Goal: Task Accomplishment & Management: Manage account settings

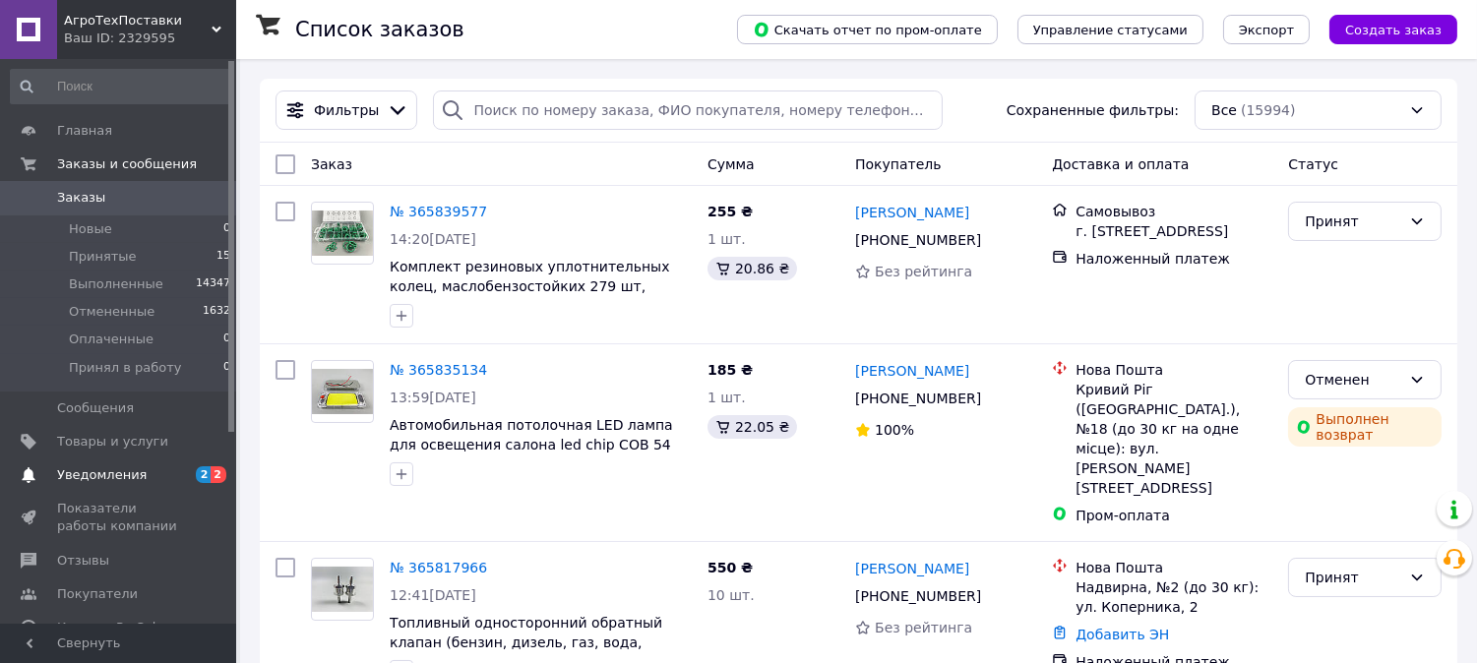
click at [169, 479] on span "Уведомления" at bounding box center [119, 475] width 125 height 18
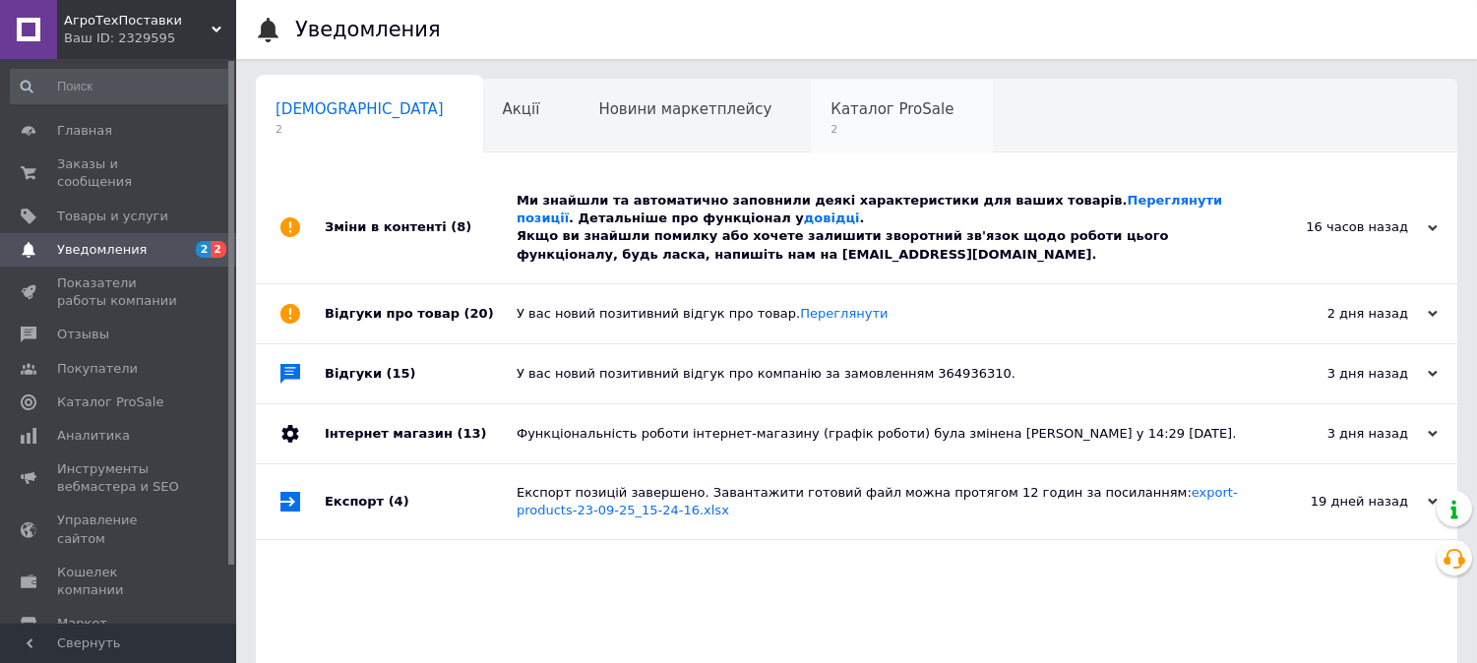
click at [811, 120] on div "Каталог ProSale 2" at bounding box center [902, 117] width 182 height 75
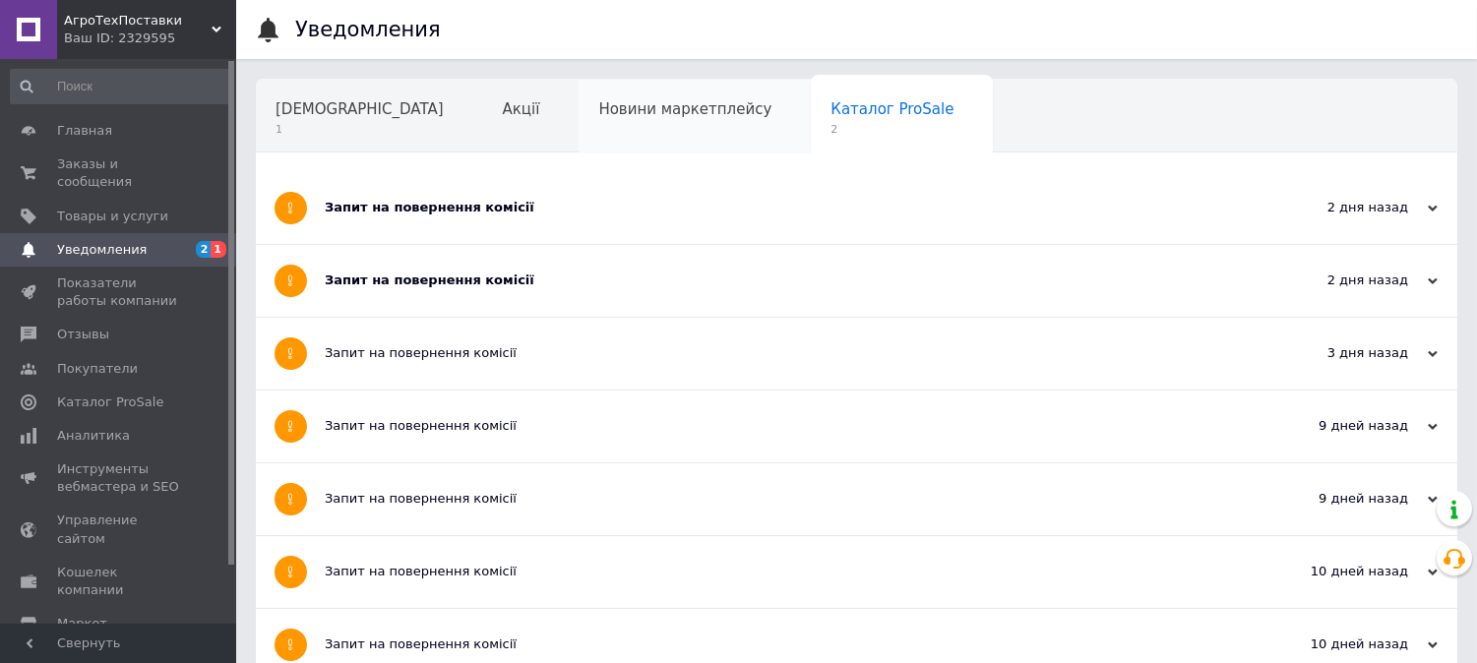
click at [598, 109] on span "Новини маркетплейсу" at bounding box center [684, 109] width 173 height 18
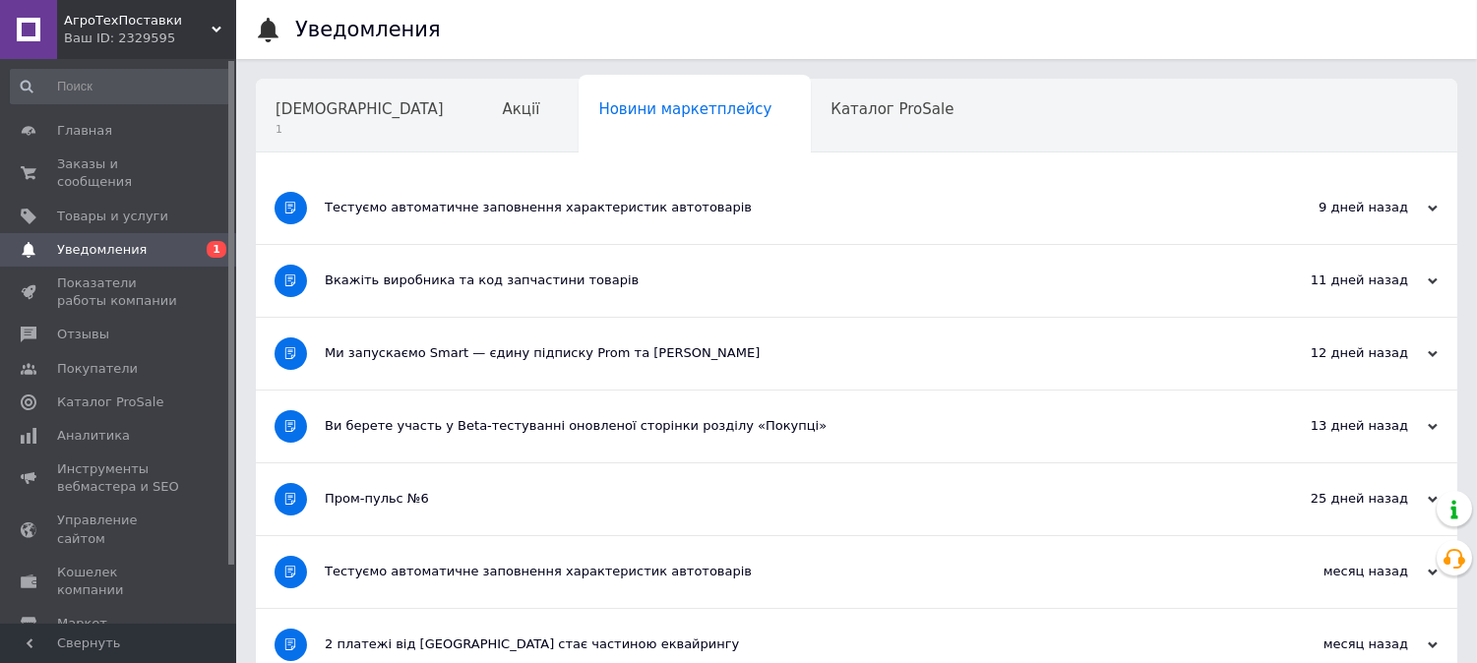
click at [483, 113] on div "Акції" at bounding box center [531, 117] width 96 height 75
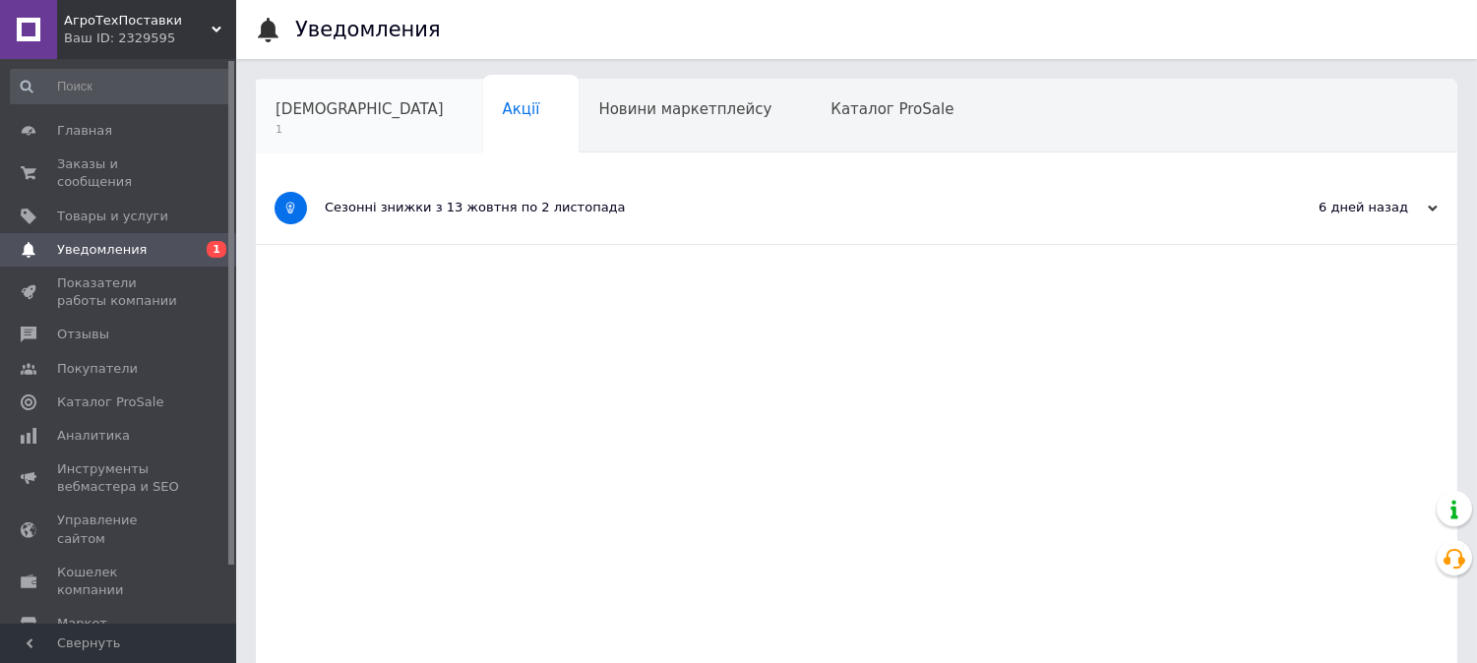
click at [342, 111] on span "[DEMOGRAPHIC_DATA]" at bounding box center [359, 109] width 168 height 18
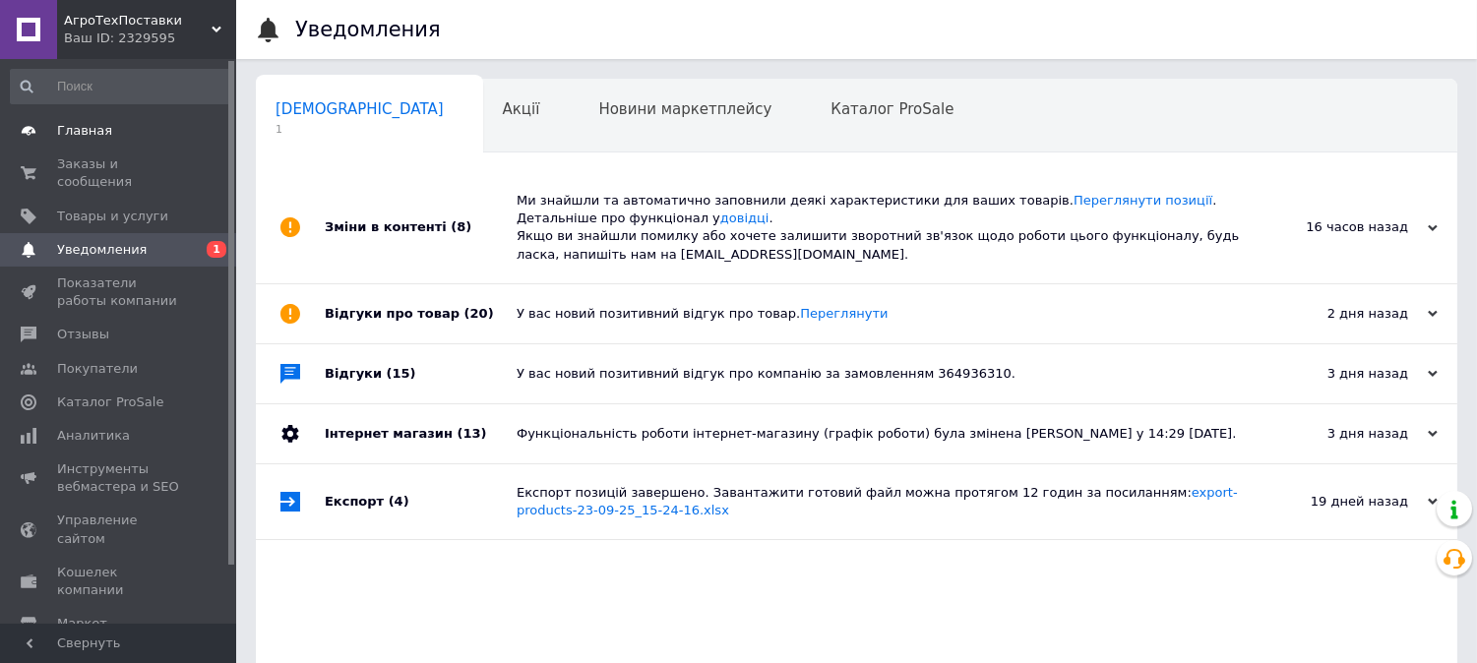
click at [109, 136] on span "Главная" at bounding box center [119, 131] width 125 height 18
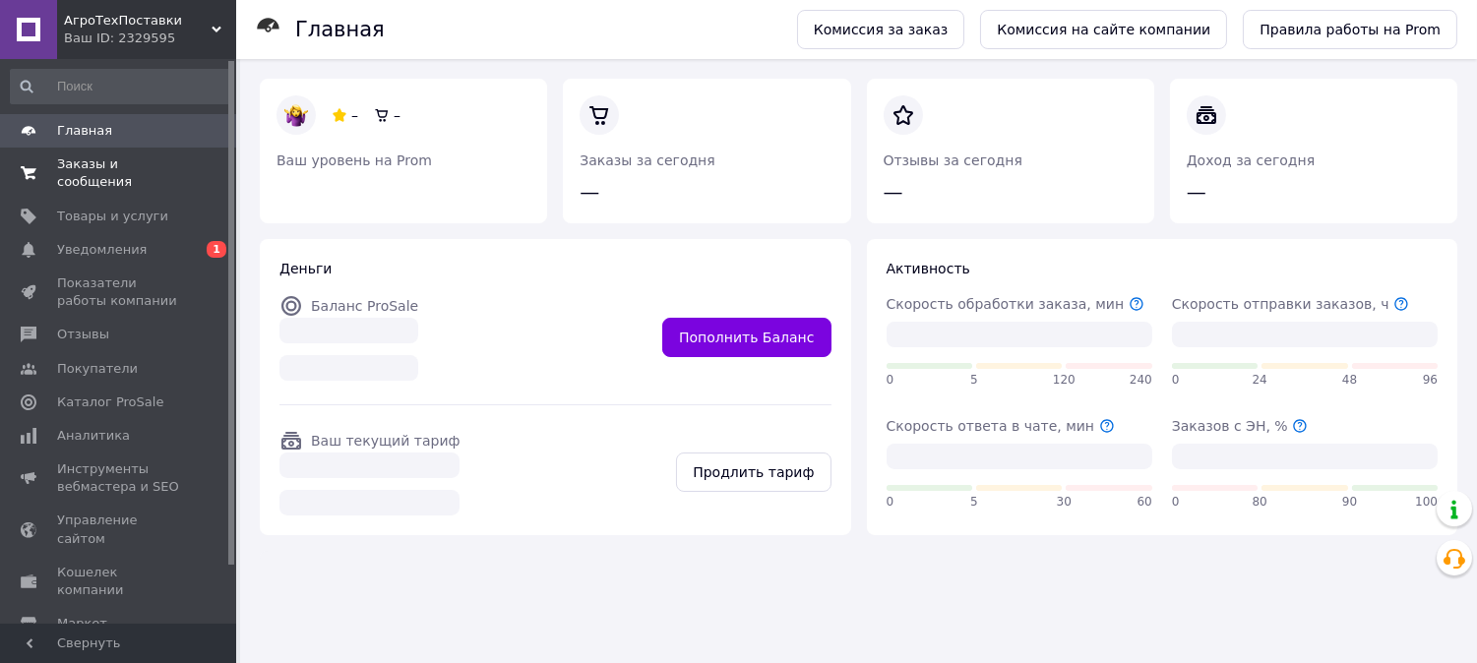
click at [116, 182] on span "Заказы и сообщения" at bounding box center [119, 172] width 125 height 35
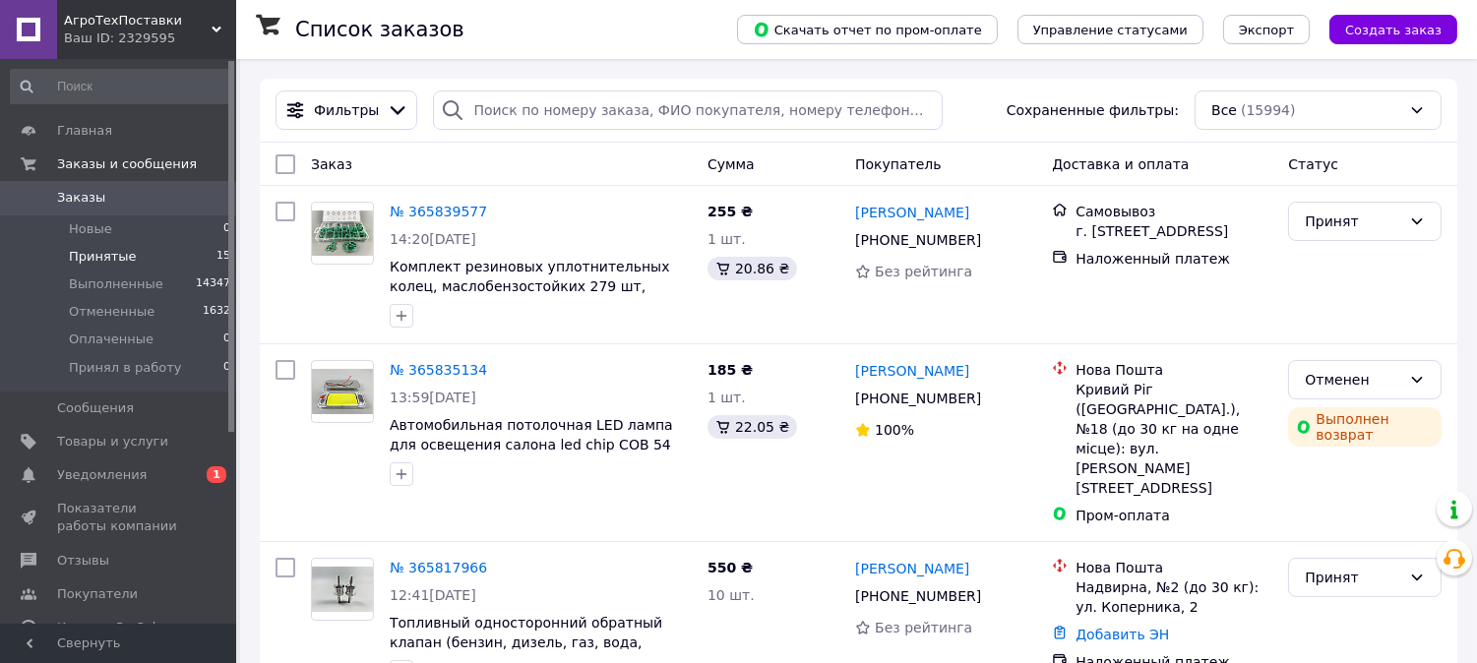
click at [175, 266] on li "Принятые 15" at bounding box center [121, 257] width 242 height 28
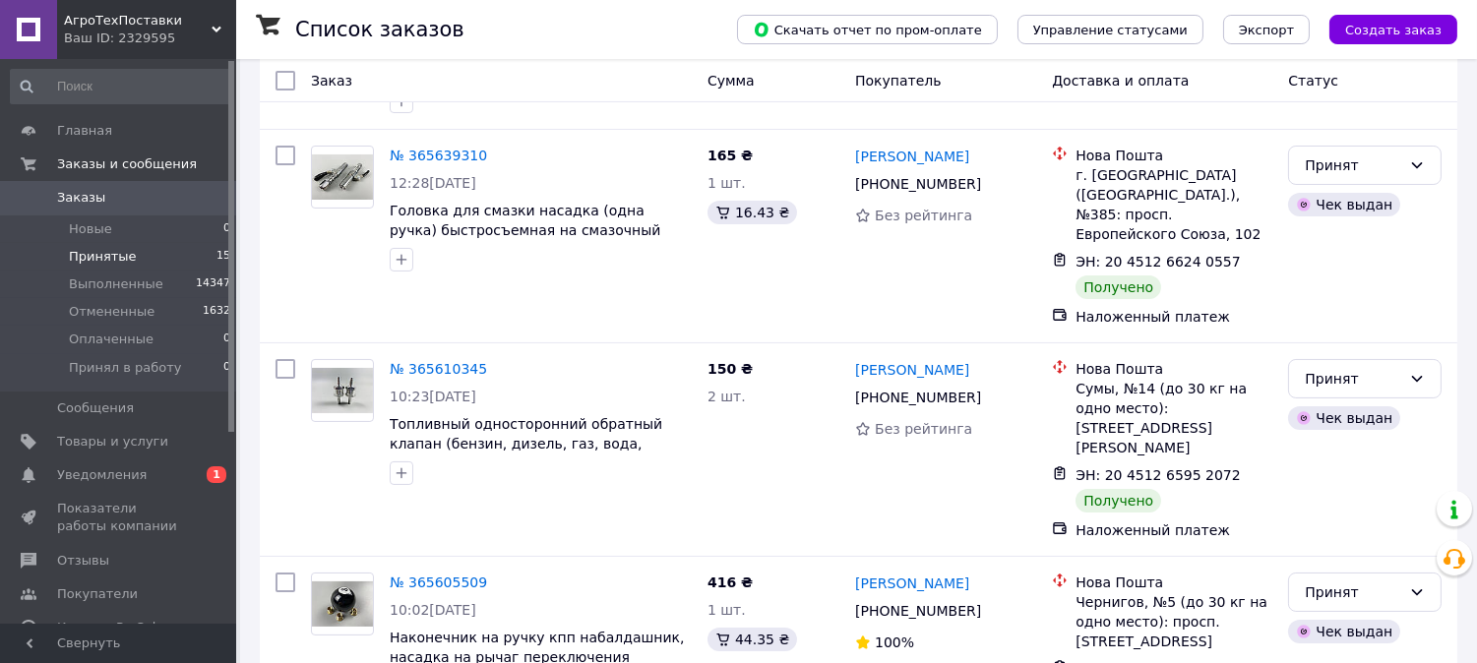
scroll to position [2467, 0]
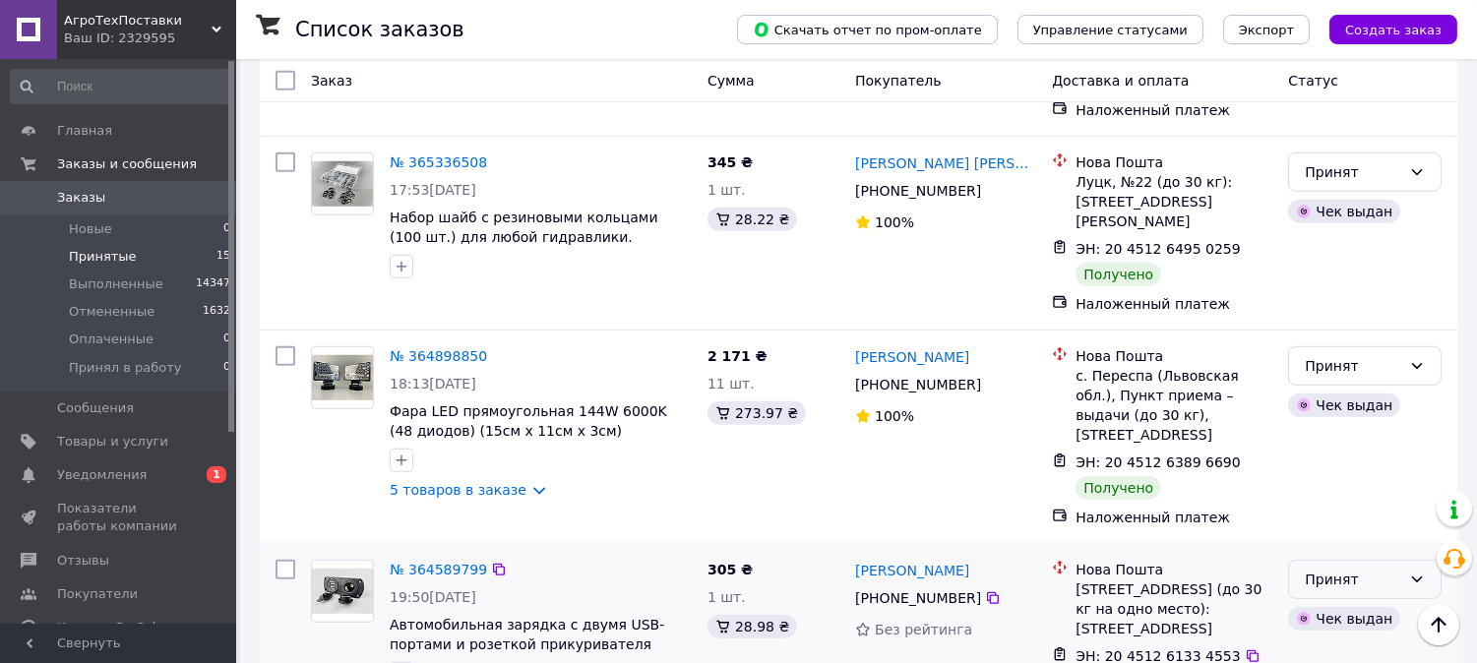
click at [1328, 569] on div "Принят" at bounding box center [1353, 580] width 96 height 22
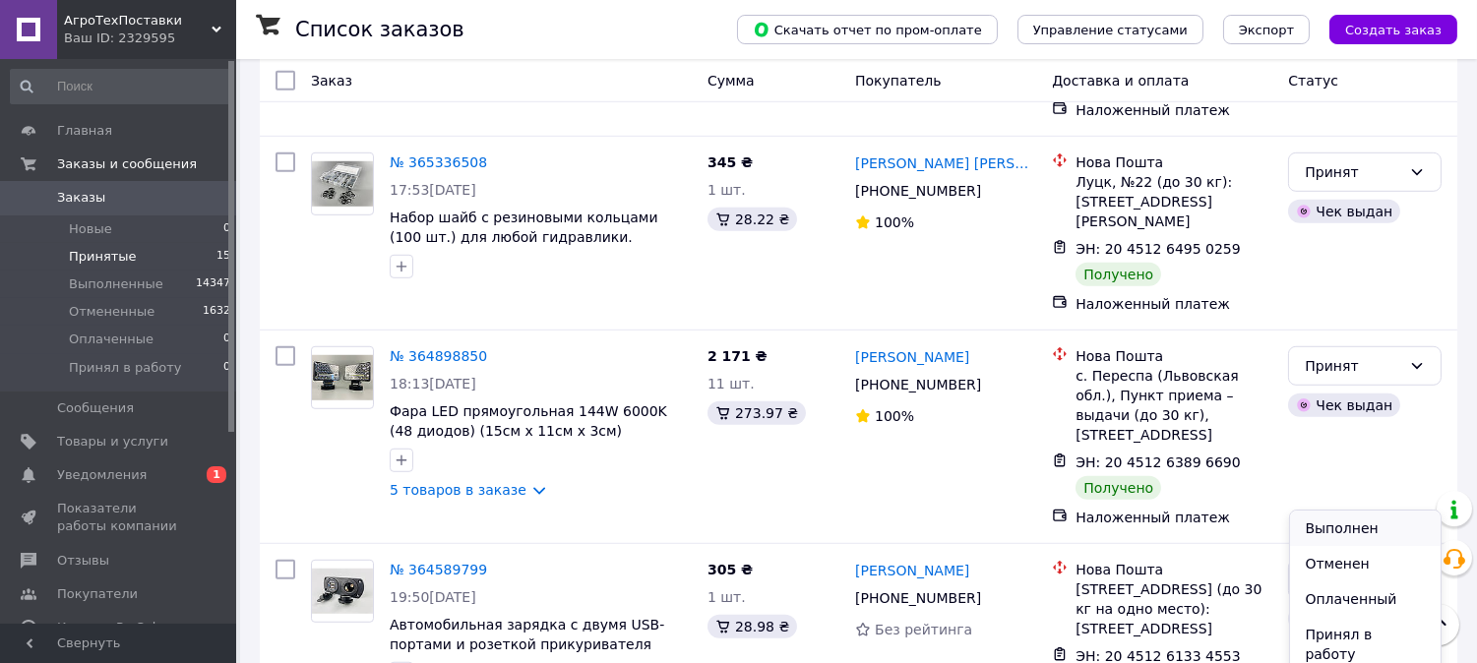
click at [1345, 532] on li "Выполнен" at bounding box center [1366, 528] width 152 height 35
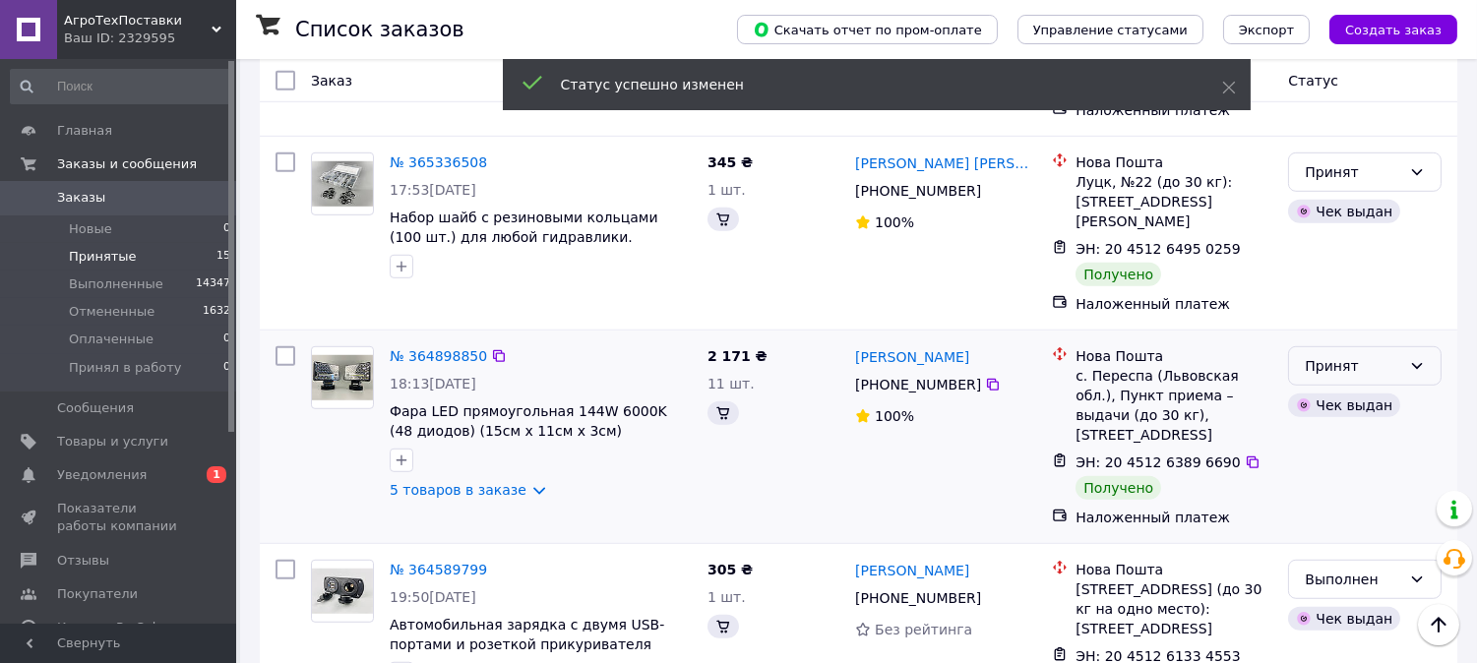
click at [1354, 355] on div "Принят" at bounding box center [1353, 366] width 96 height 22
click at [1359, 341] on li "Выполнен" at bounding box center [1366, 334] width 152 height 35
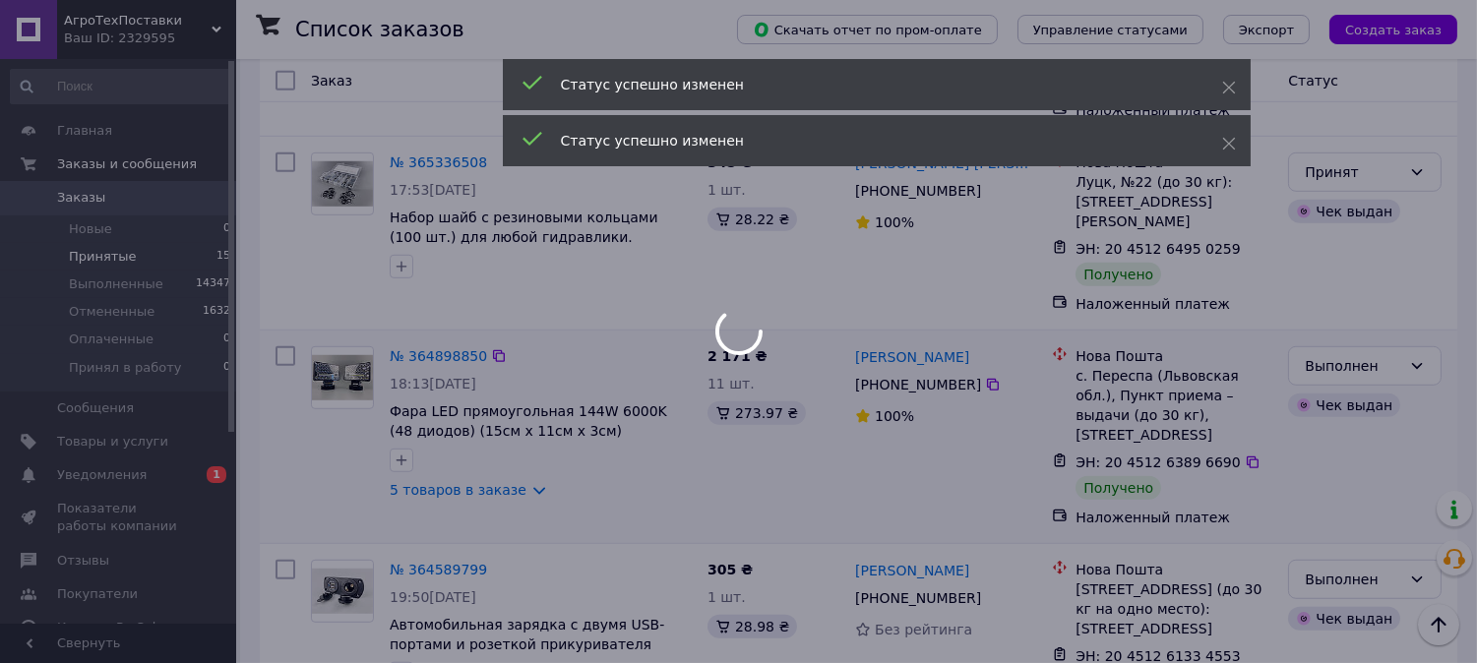
scroll to position [2357, 0]
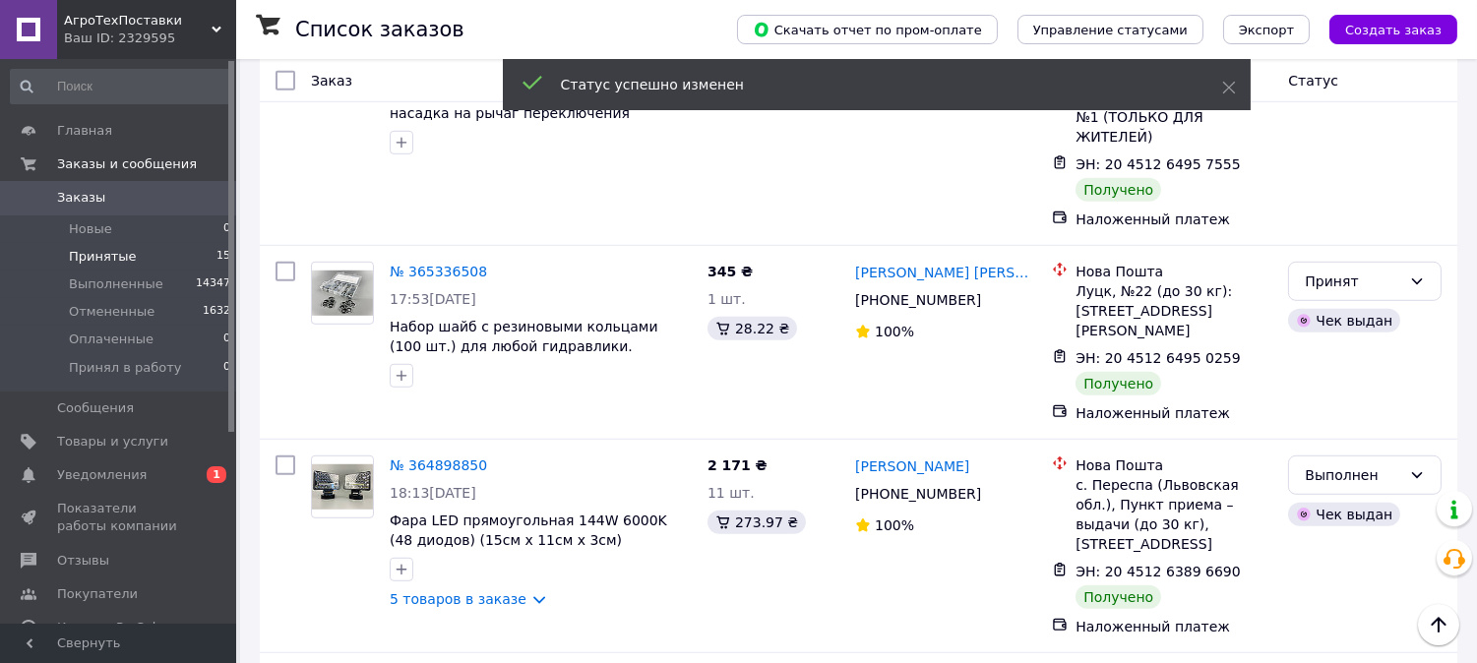
click at [1389, 271] on div "Принят" at bounding box center [1353, 282] width 96 height 22
click at [1352, 270] on li "Выполнен" at bounding box center [1366, 269] width 152 height 35
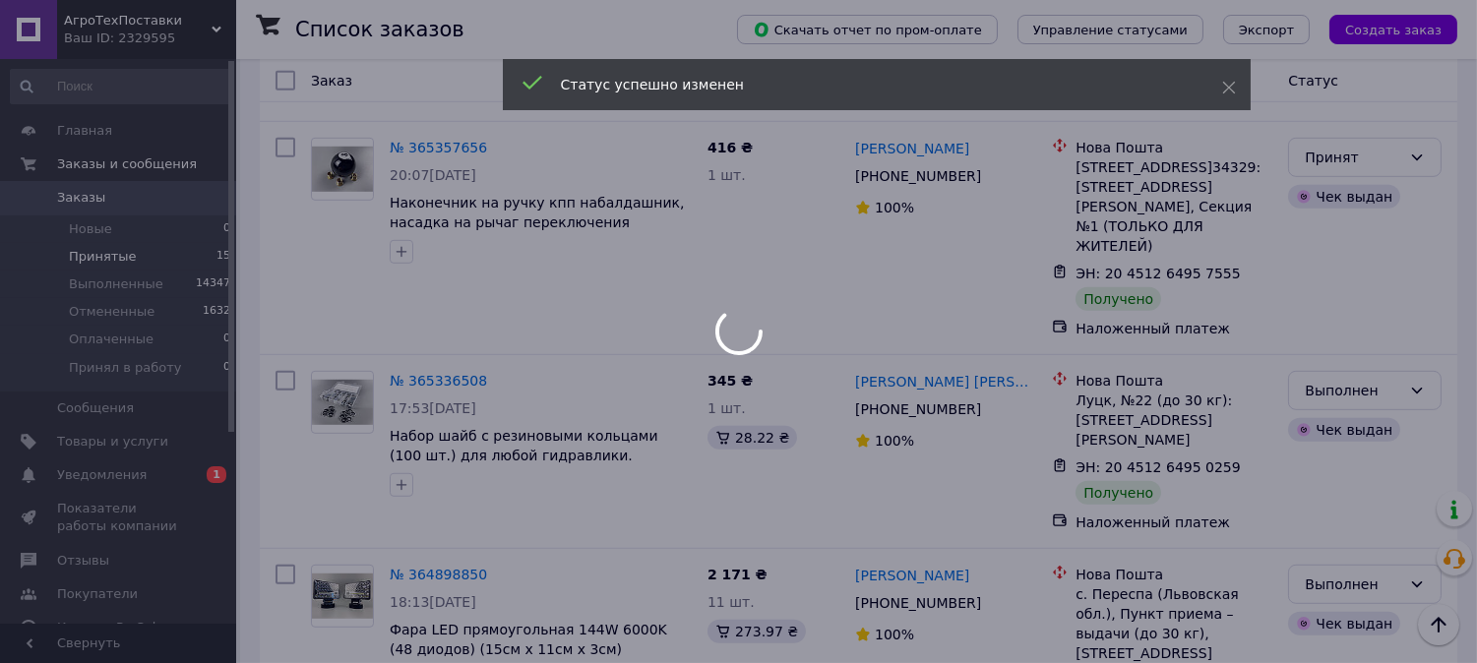
scroll to position [2030, 0]
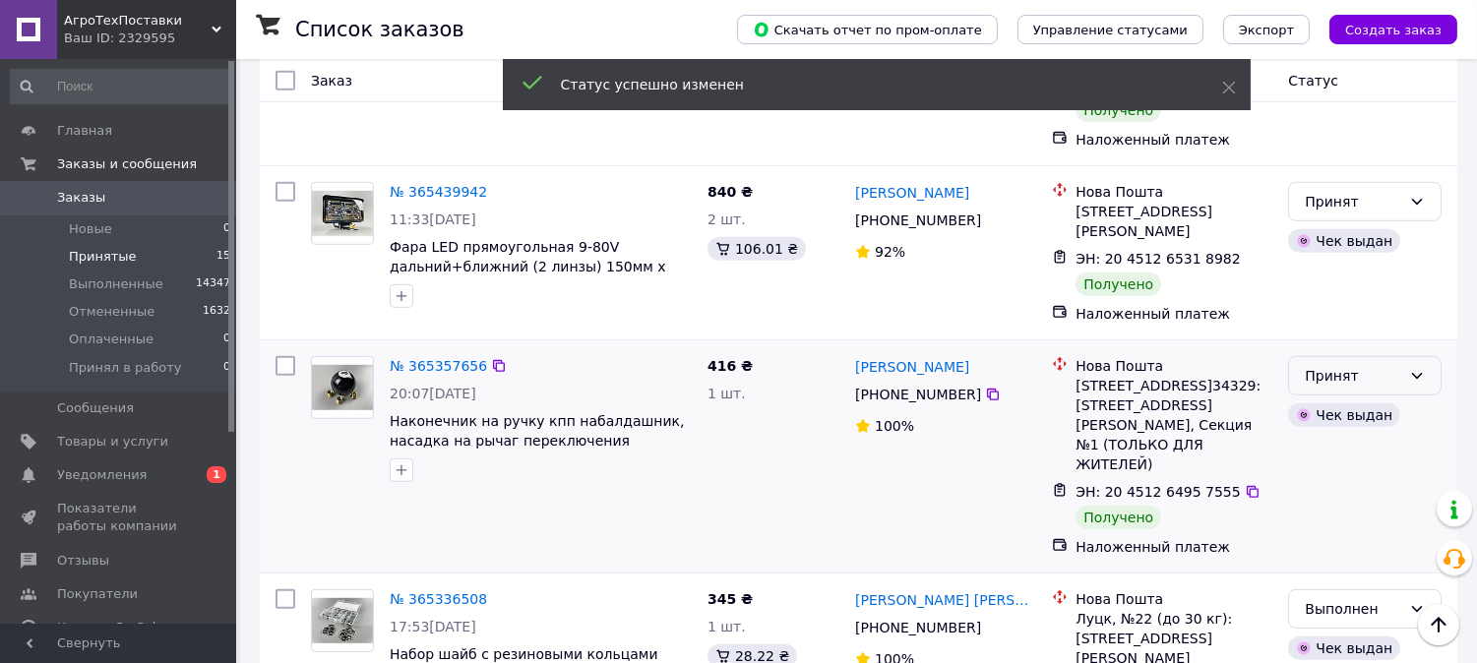
click at [1381, 365] on div "Принят" at bounding box center [1353, 376] width 96 height 22
click at [1369, 361] on li "Выполнен" at bounding box center [1366, 363] width 152 height 35
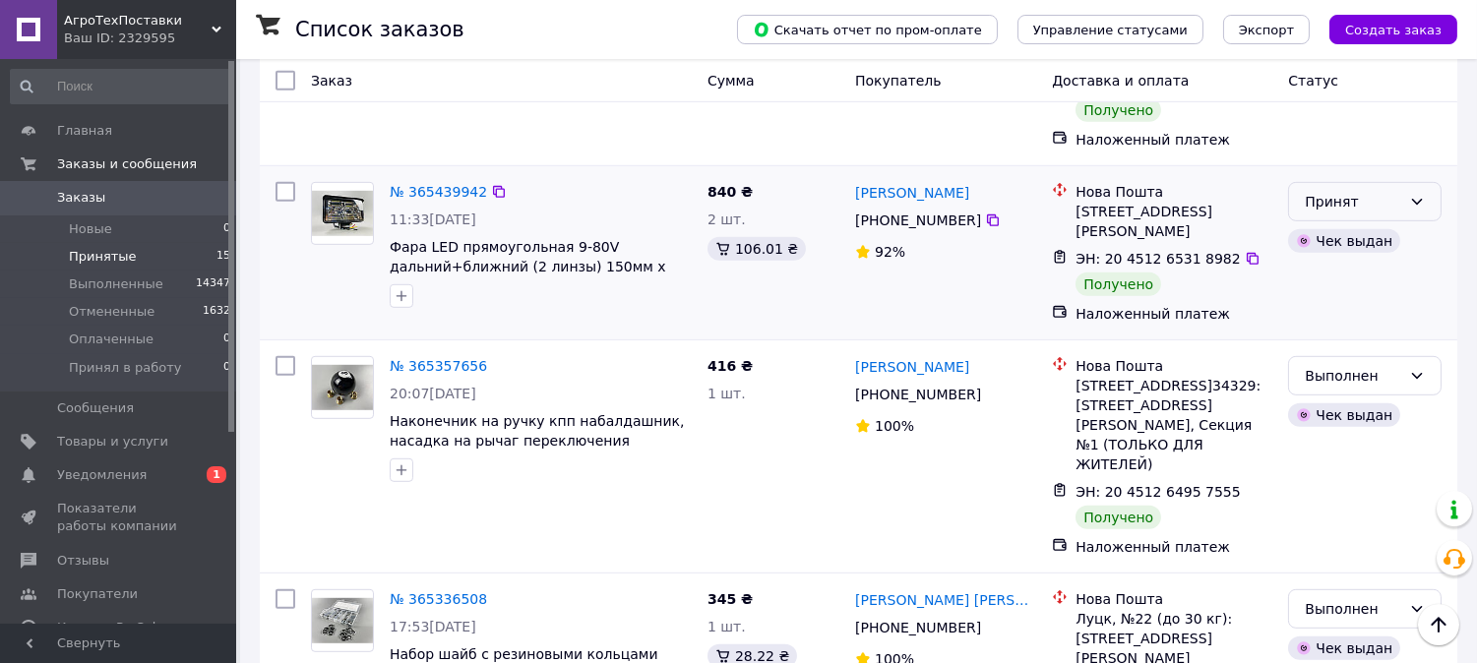
click at [1395, 191] on div "Принят" at bounding box center [1353, 202] width 96 height 22
click at [1355, 187] on li "Выполнен" at bounding box center [1366, 188] width 152 height 35
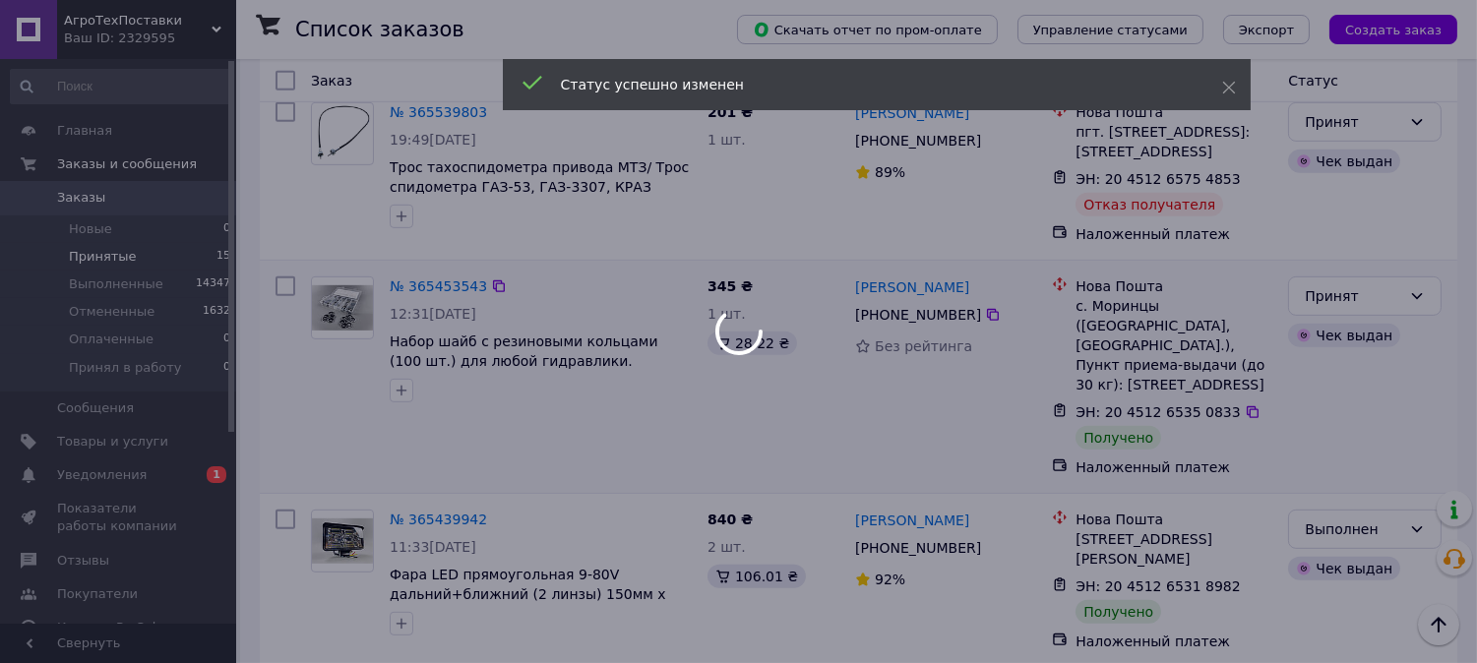
scroll to position [1670, 0]
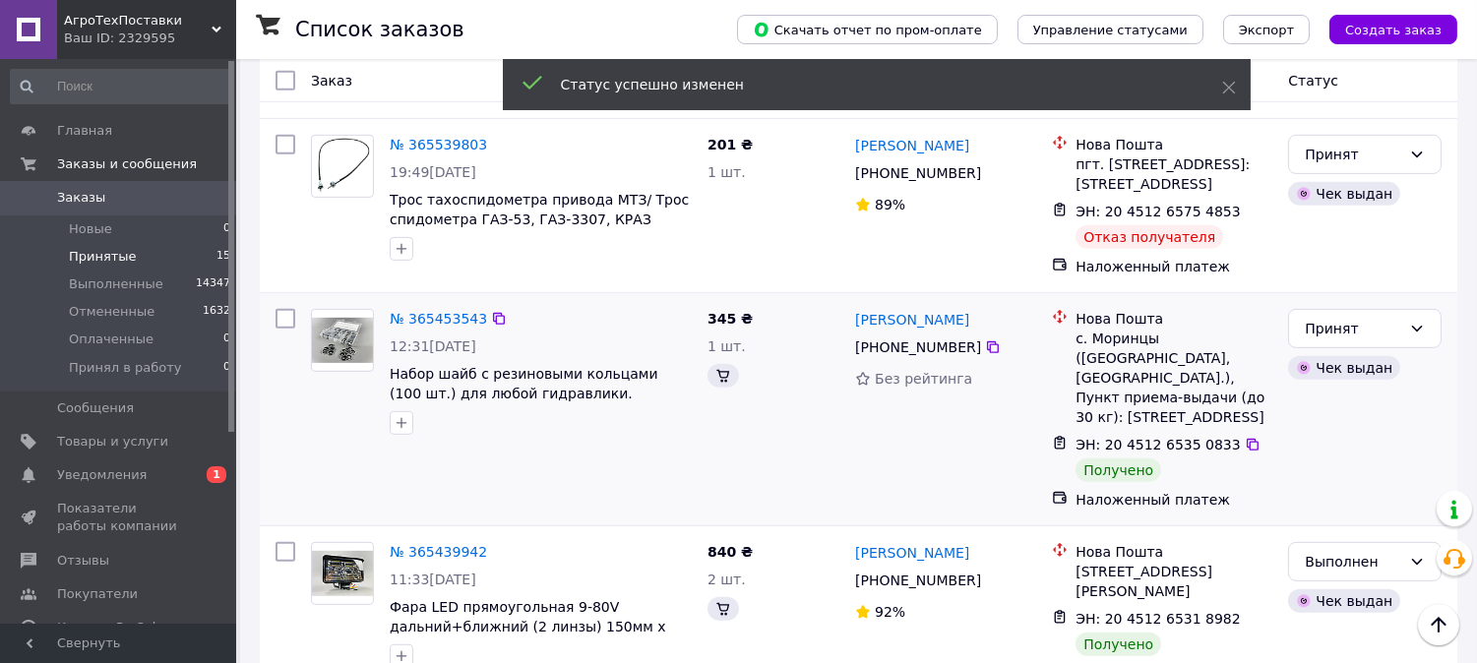
click at [1390, 293] on div "№ 365453543 12:31[DATE] Набор шайб с резиновыми кольцами (100 шт.) для любой ги…" at bounding box center [858, 409] width 1197 height 232
click at [1390, 318] on div "Принят" at bounding box center [1353, 329] width 96 height 22
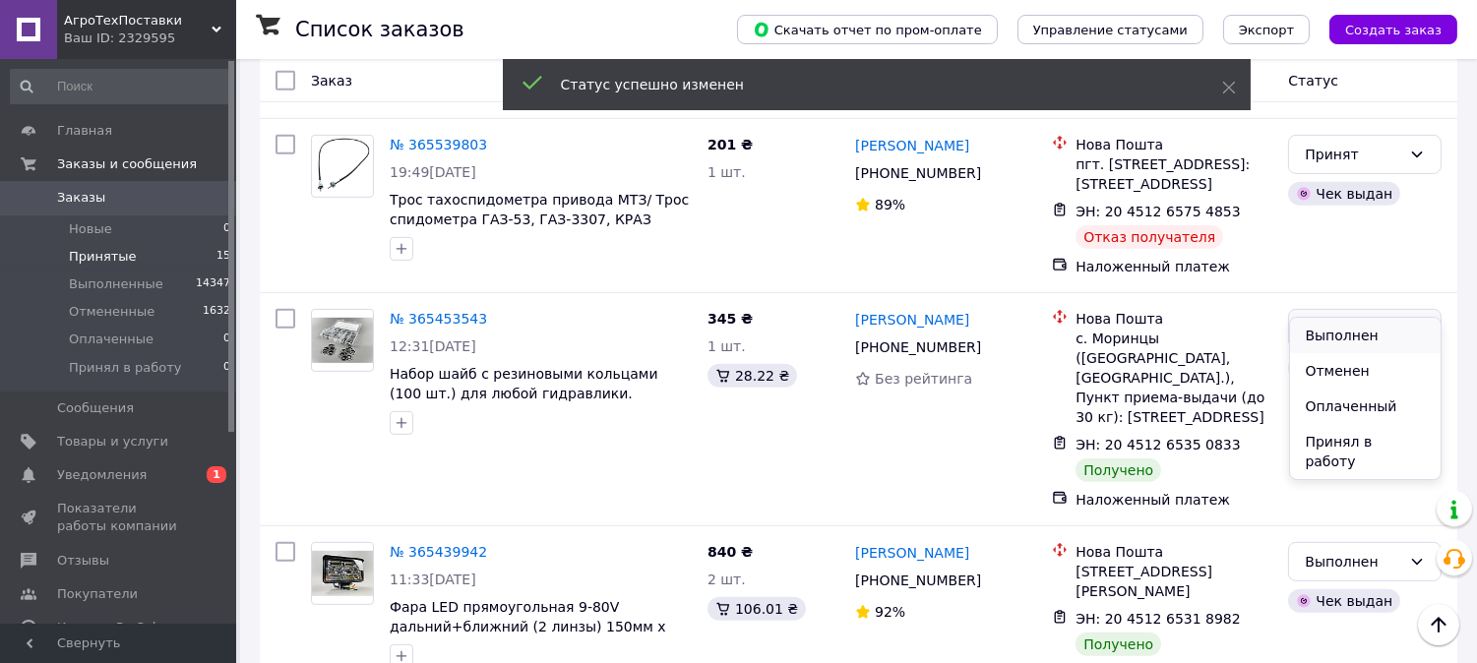
click at [1362, 331] on li "Выполнен" at bounding box center [1366, 335] width 152 height 35
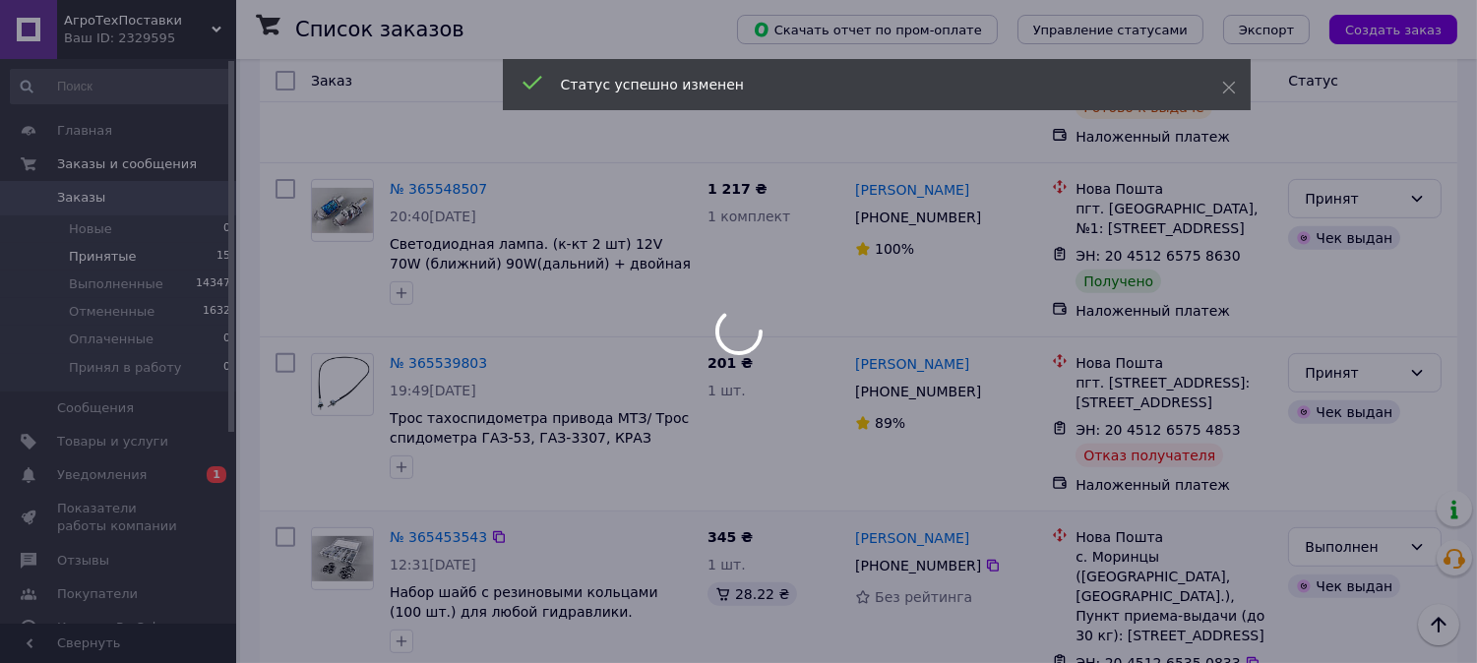
scroll to position [1342, 0]
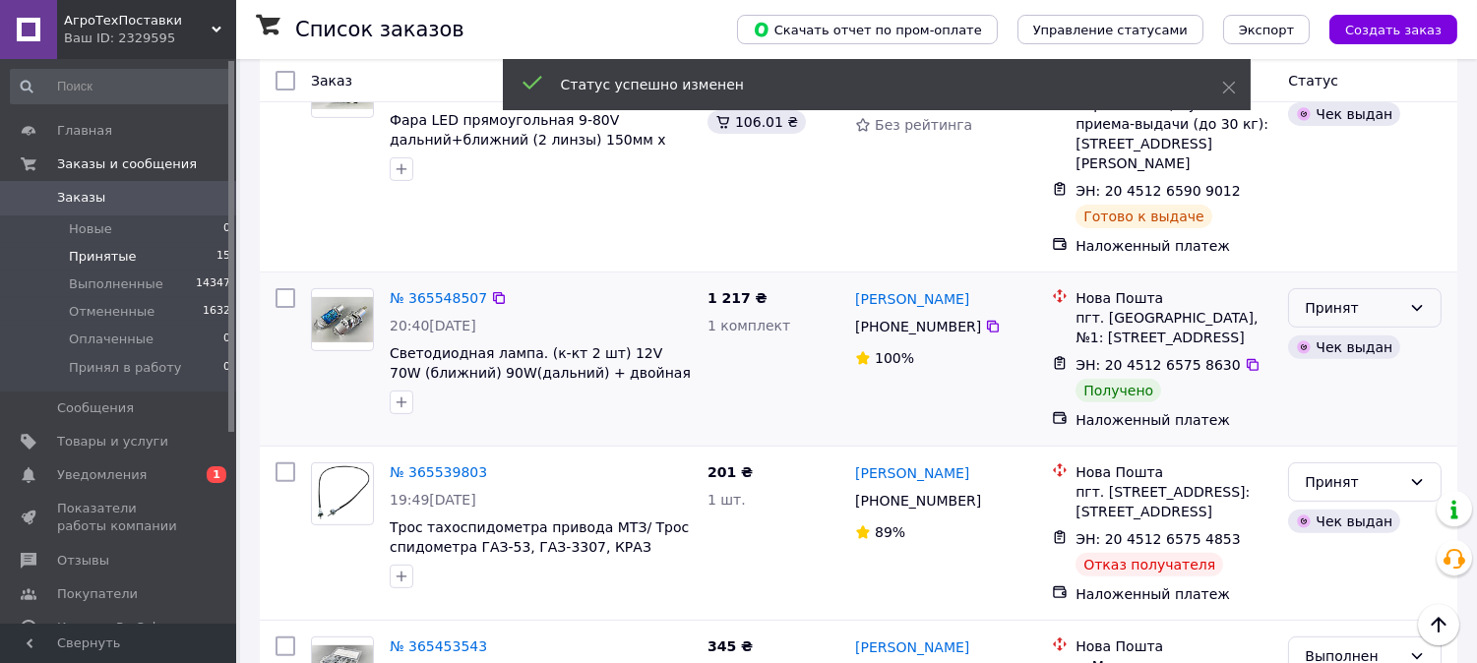
click at [1343, 297] on div "Принят" at bounding box center [1353, 308] width 96 height 22
click at [1335, 273] on li "Выполнен" at bounding box center [1366, 274] width 152 height 35
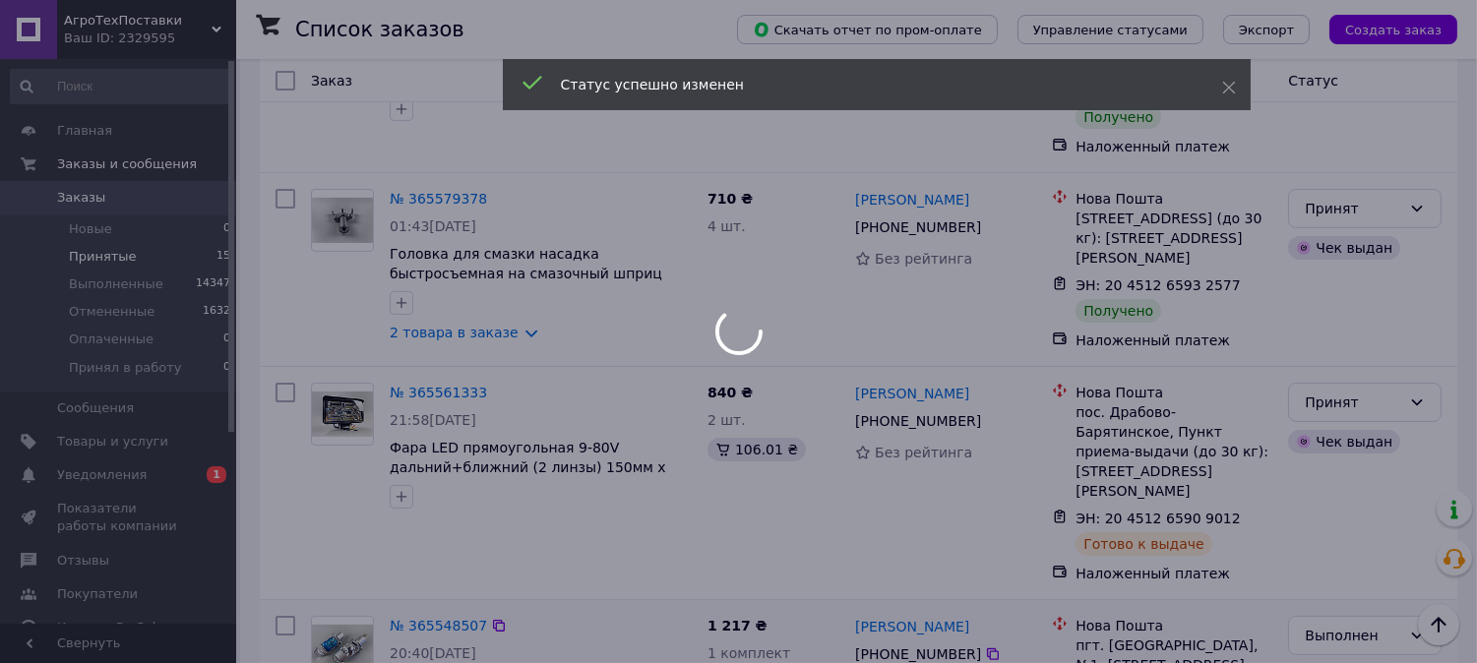
scroll to position [905, 0]
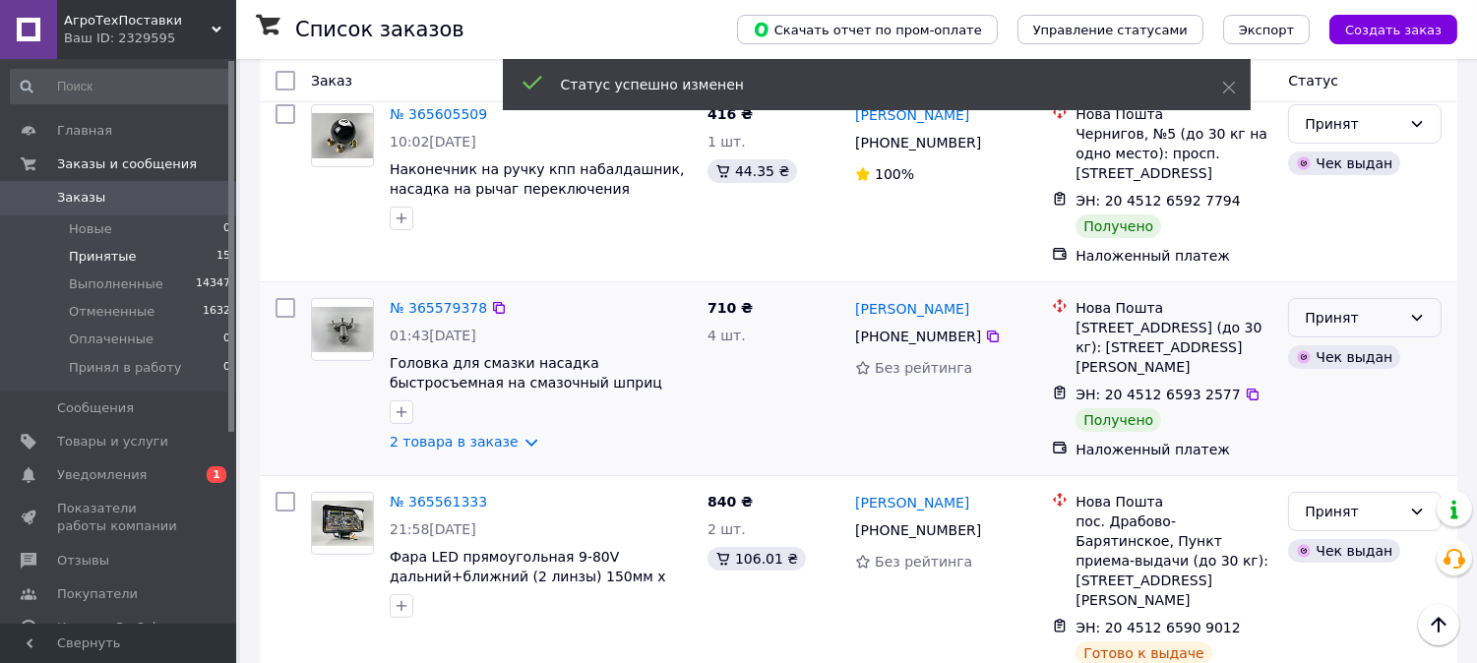
click at [1329, 307] on div "Принят" at bounding box center [1353, 318] width 96 height 22
click at [1335, 321] on li "Выполнен" at bounding box center [1366, 323] width 152 height 35
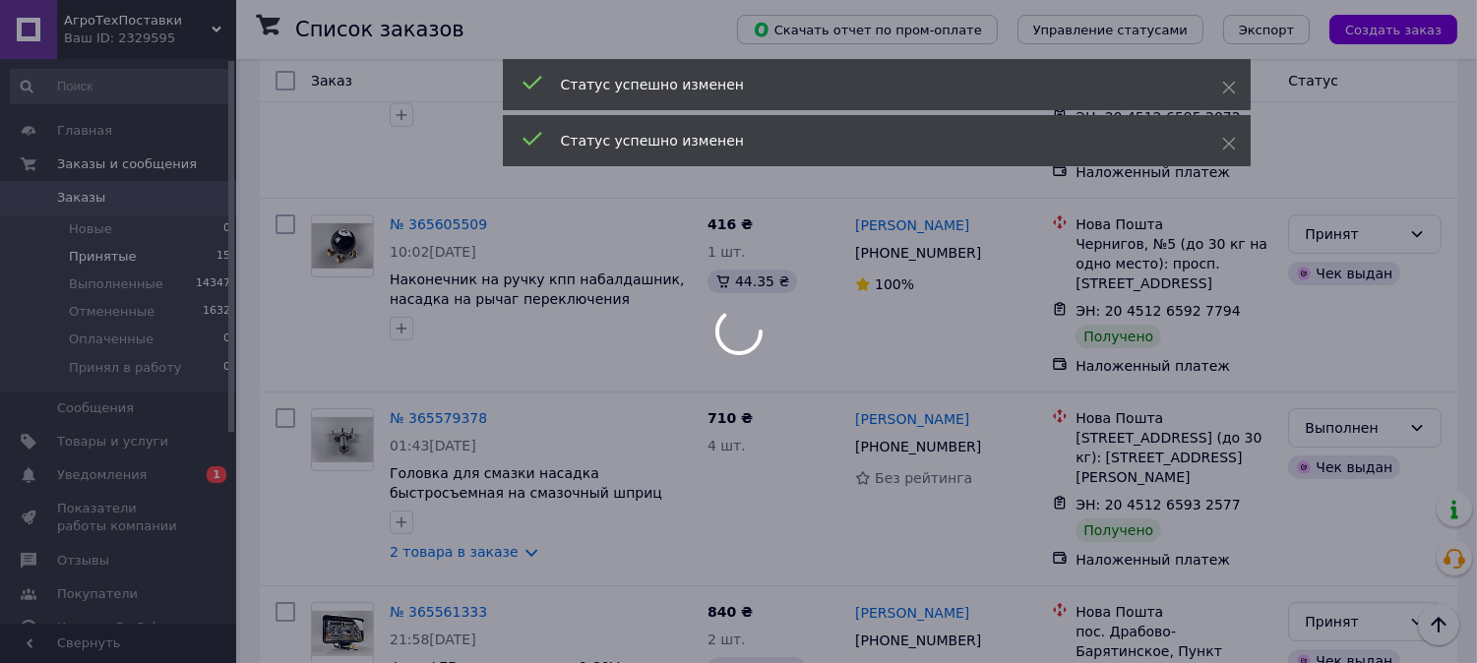
scroll to position [686, 0]
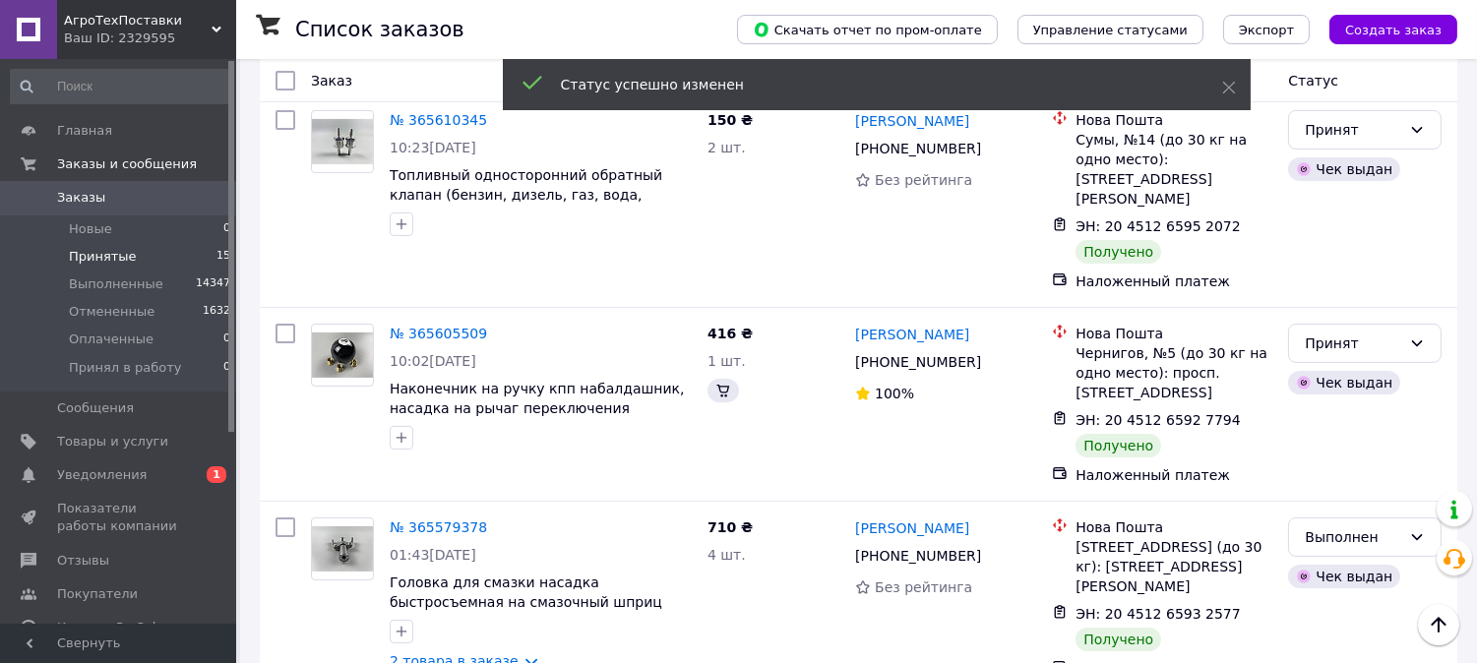
click at [1325, 333] on div "Принят" at bounding box center [1353, 344] width 96 height 22
click at [1334, 333] on div "Принят" at bounding box center [1353, 344] width 96 height 22
click at [1342, 336] on li "Выполнен" at bounding box center [1366, 348] width 152 height 35
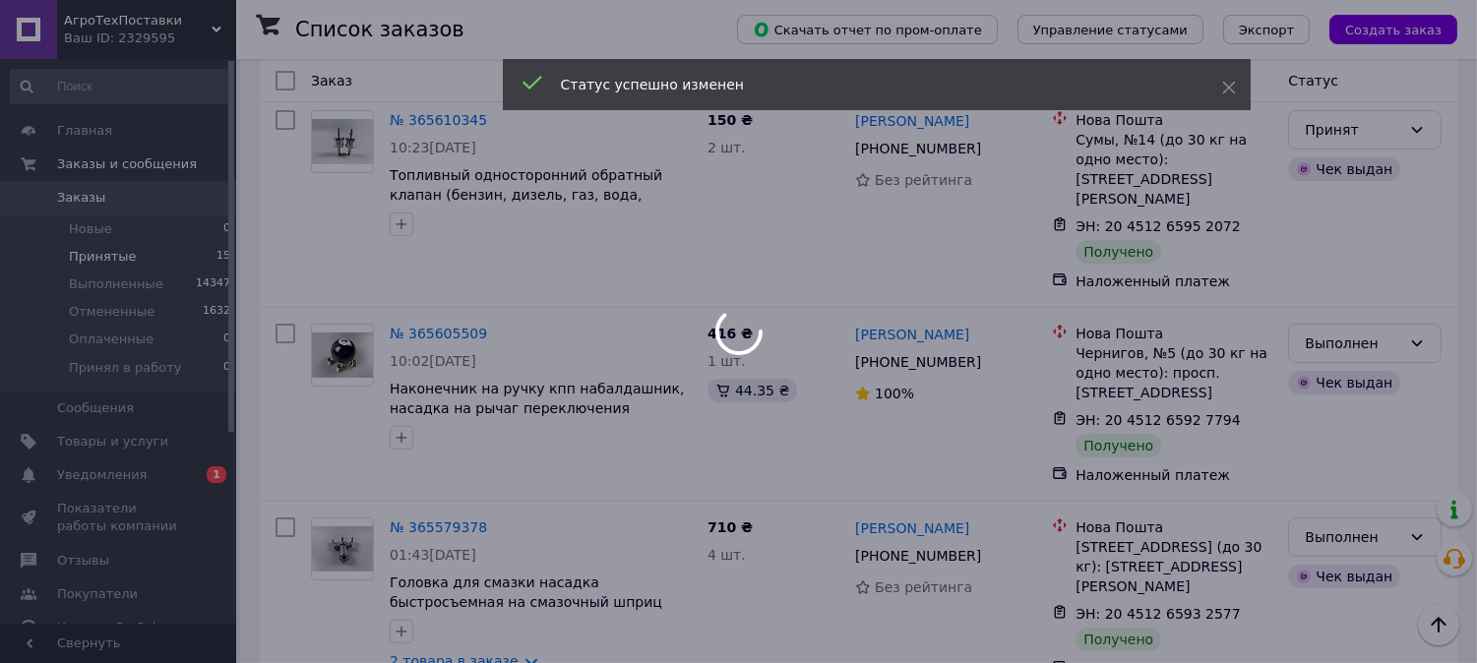
scroll to position [577, 0]
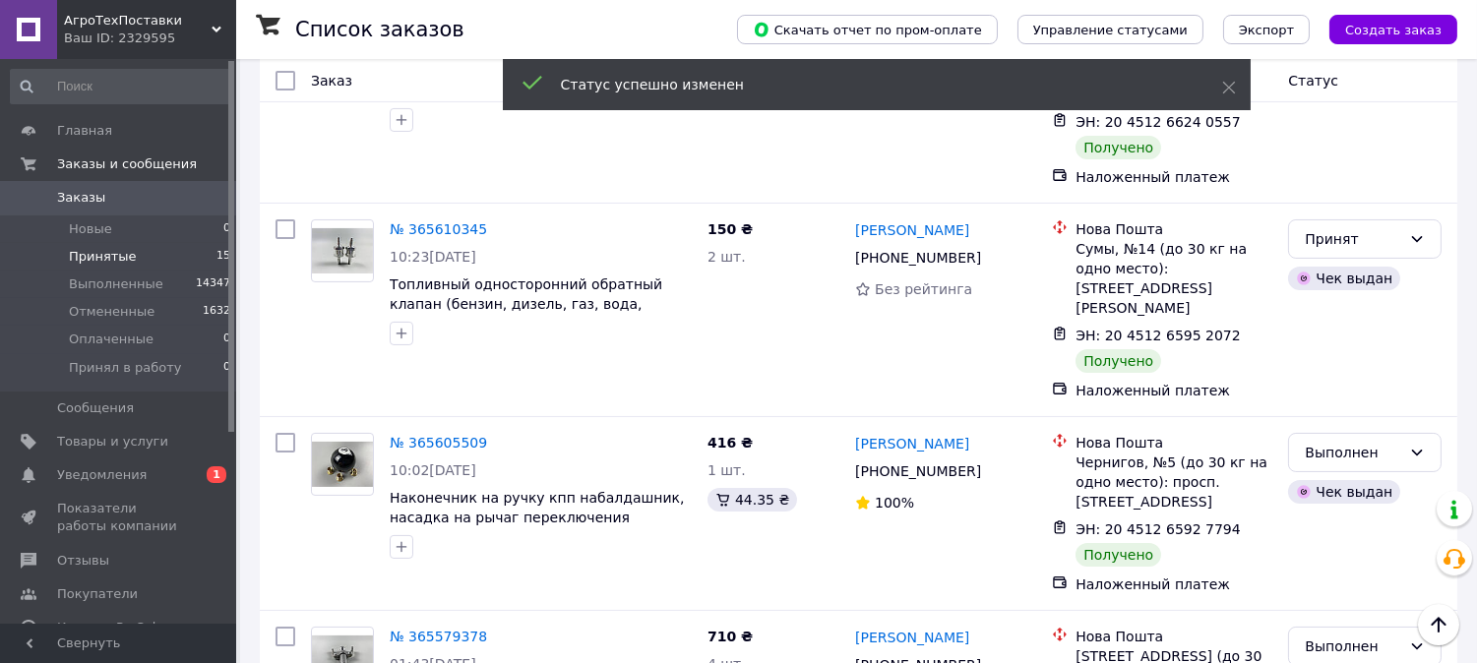
click at [1350, 228] on div "Принят" at bounding box center [1353, 239] width 96 height 22
click at [1354, 256] on li "Выполнен" at bounding box center [1366, 263] width 152 height 35
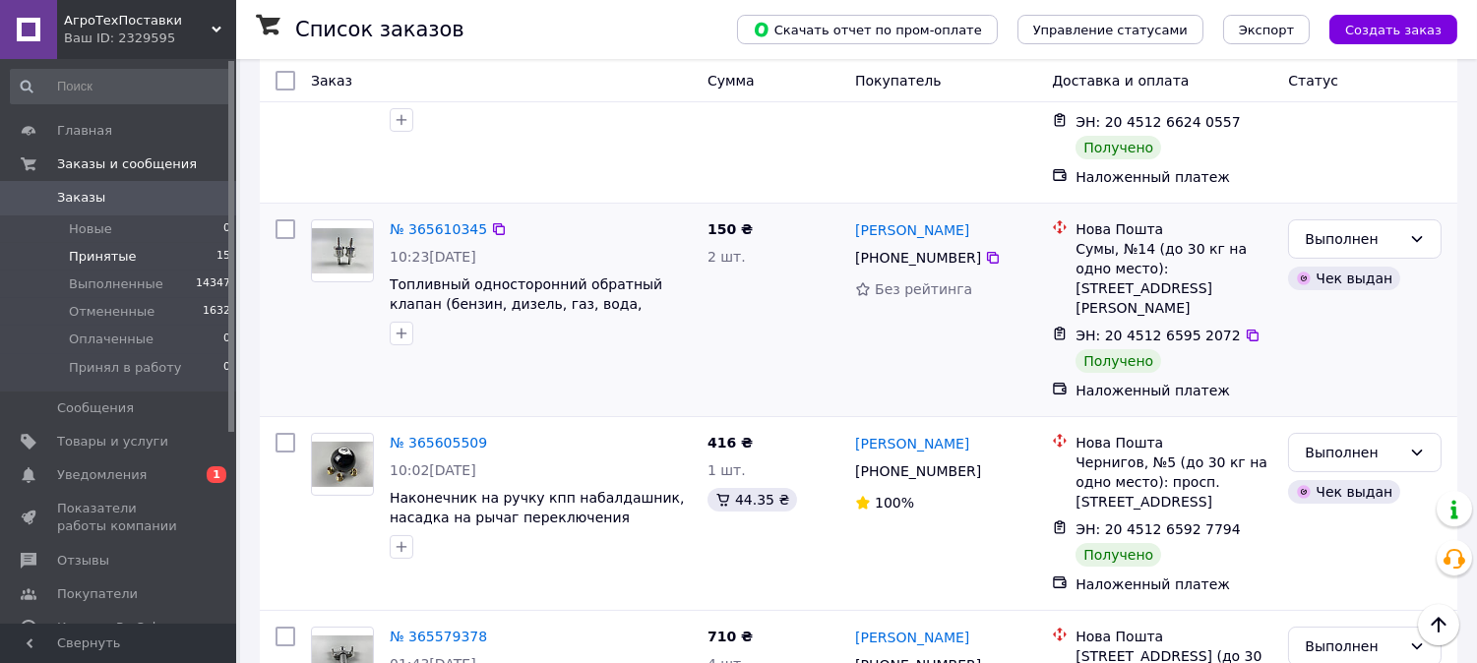
scroll to position [358, 0]
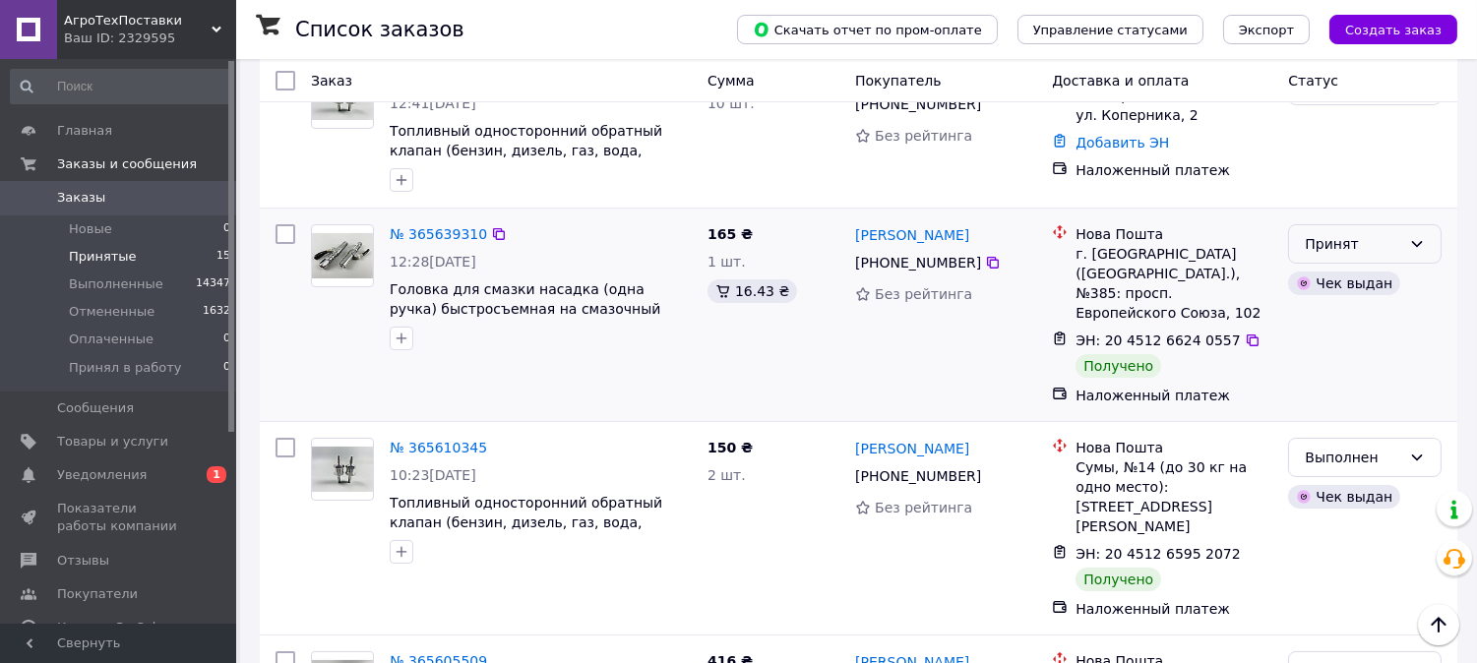
click at [1395, 253] on div "Принят" at bounding box center [1353, 244] width 96 height 22
click at [1387, 288] on li "Выполнен" at bounding box center [1366, 288] width 152 height 35
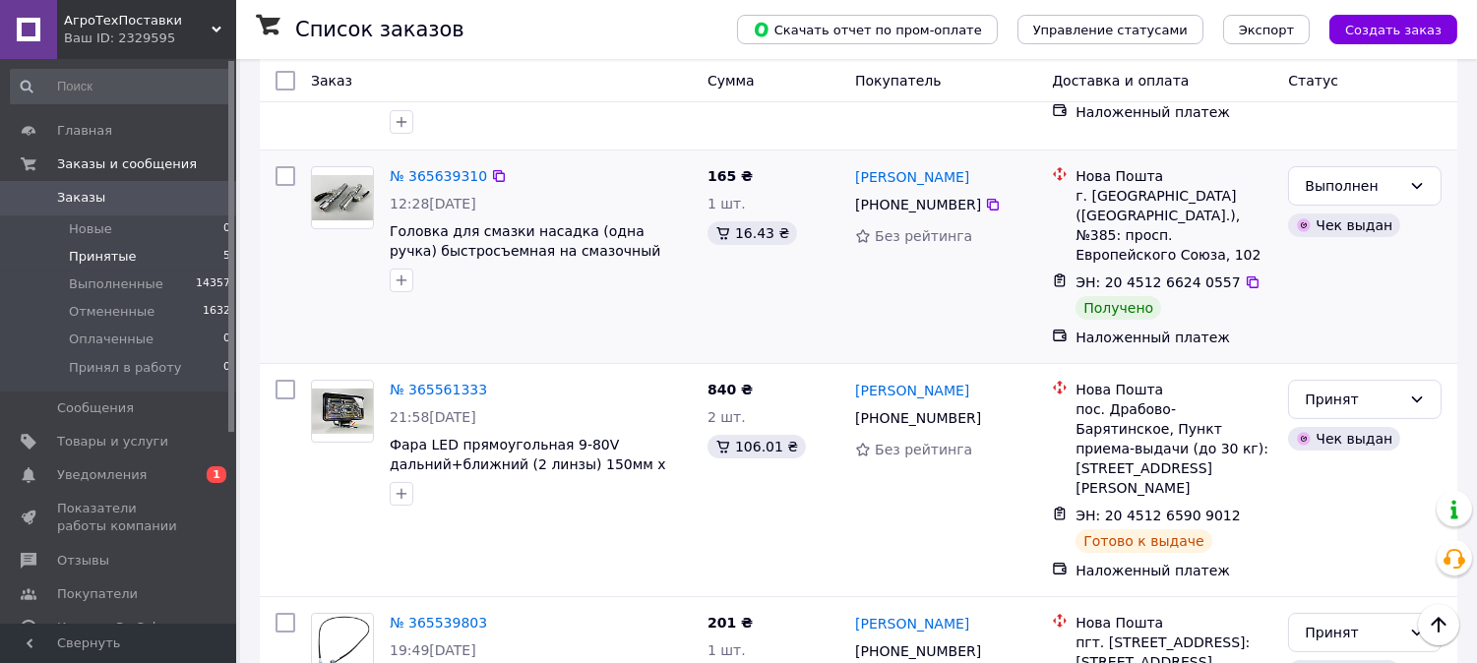
scroll to position [525, 0]
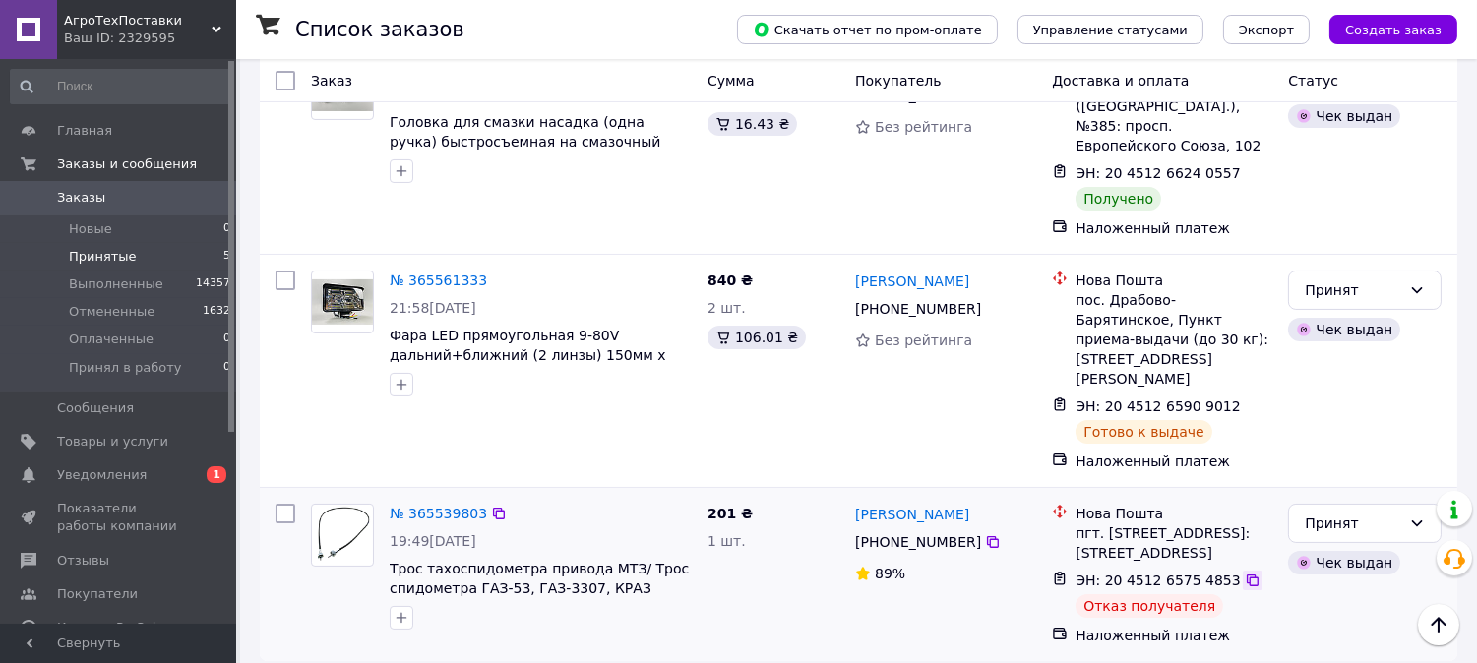
click at [1247, 575] on icon at bounding box center [1253, 581] width 12 height 12
click at [417, 506] on link "№ 365539803" at bounding box center [438, 514] width 97 height 16
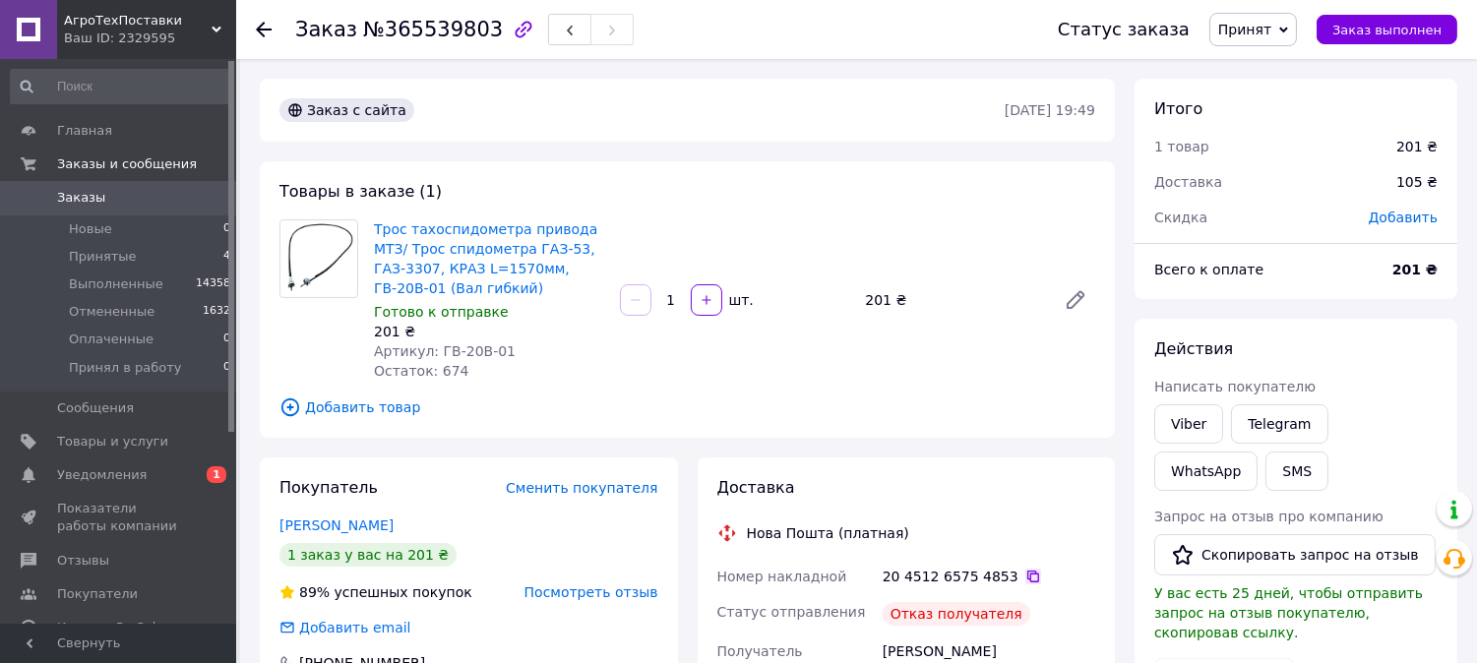
click at [1025, 576] on icon at bounding box center [1033, 577] width 16 height 16
drag, startPoint x: 429, startPoint y: 348, endPoint x: 500, endPoint y: 348, distance: 70.8
click at [500, 348] on div "Артикул: ГВ-20В-01" at bounding box center [489, 351] width 230 height 20
copy span "ГВ-20В-01"
click at [92, 256] on span "Принятые" at bounding box center [103, 257] width 68 height 18
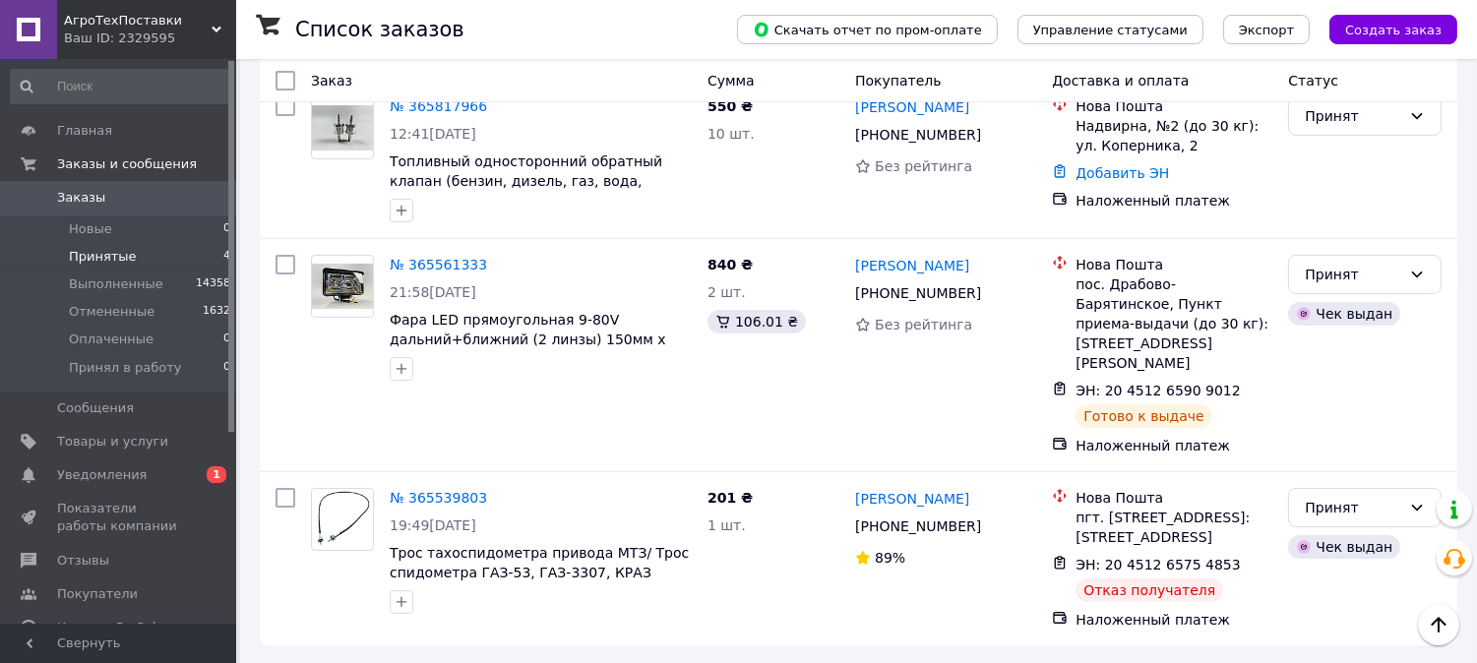
scroll to position [332, 0]
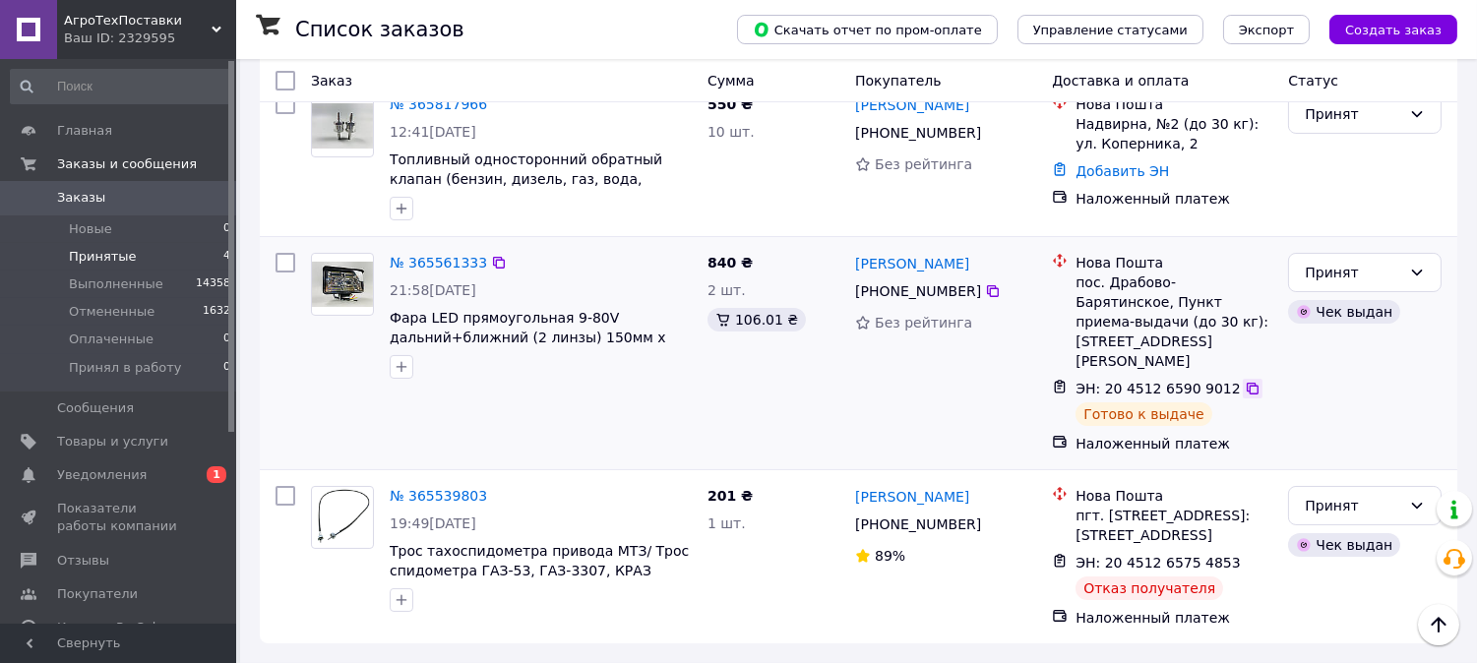
click at [1245, 381] on icon at bounding box center [1253, 389] width 16 height 16
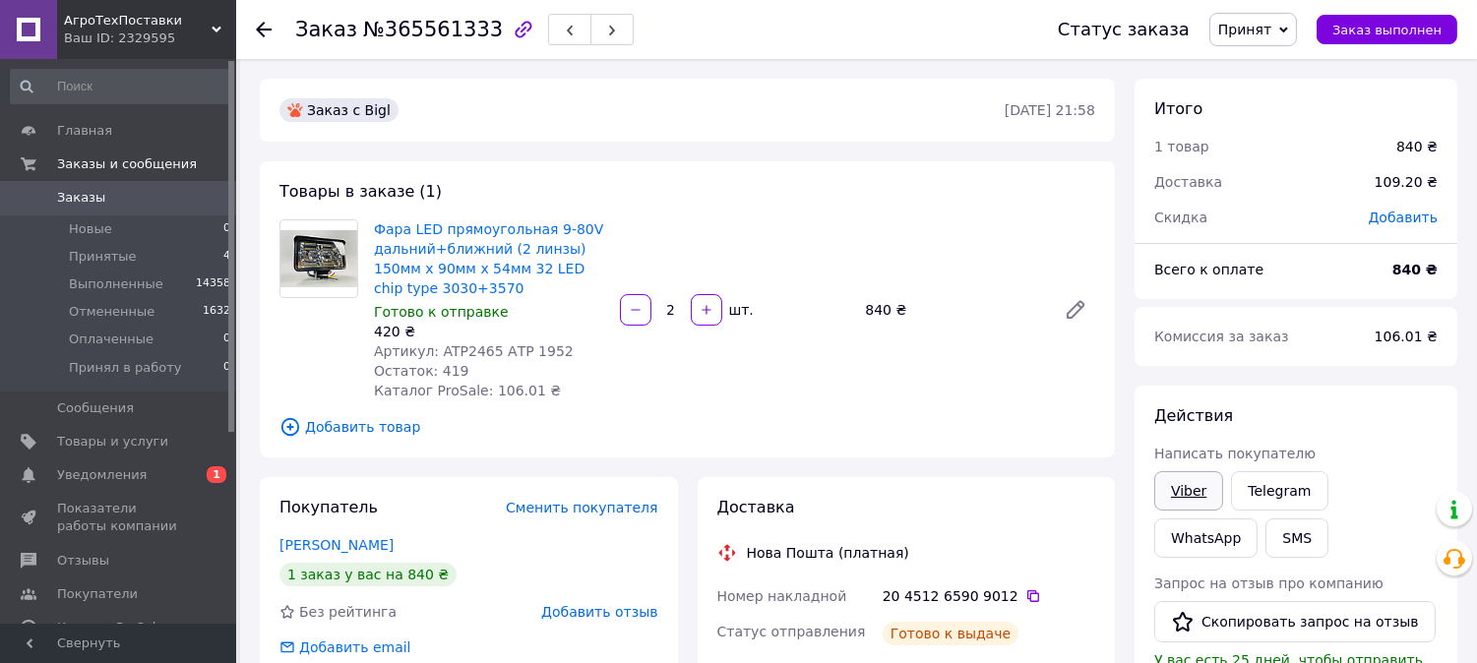
click at [1184, 497] on link "Viber" at bounding box center [1188, 490] width 69 height 39
